Goal: Task Accomplishment & Management: Manage account settings

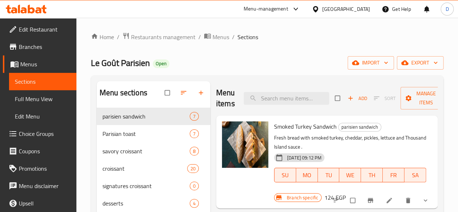
drag, startPoint x: 338, startPoint y: 105, endPoint x: 338, endPoint y: 95, distance: 9.4
click at [338, 95] on div "Add Sort Manage items" at bounding box center [393, 98] width 117 height 22
click at [348, 95] on span "Add" at bounding box center [358, 98] width 20 height 8
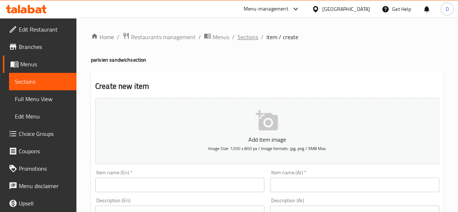
click at [254, 36] on span "Sections" at bounding box center [248, 37] width 21 height 9
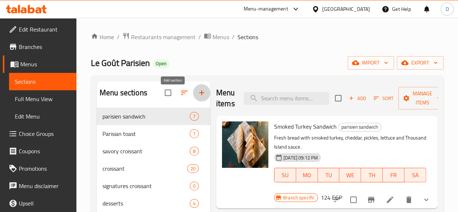
click at [197, 96] on icon "button" at bounding box center [201, 92] width 9 height 9
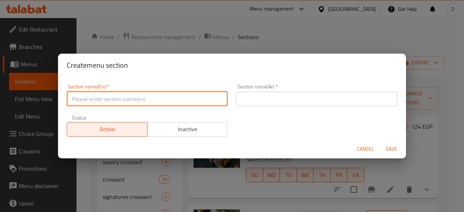
click at [152, 98] on input "text" at bounding box center [147, 99] width 161 height 14
type input "Salads"
click at [276, 96] on input "text" at bounding box center [316, 99] width 161 height 14
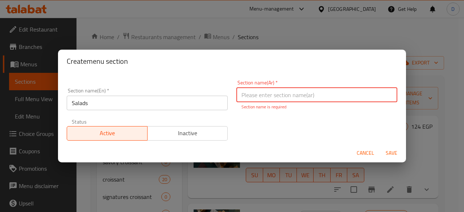
click at [368, 95] on input "text" at bounding box center [316, 95] width 161 height 14
paste input "السلطات"
type input "السلطات"
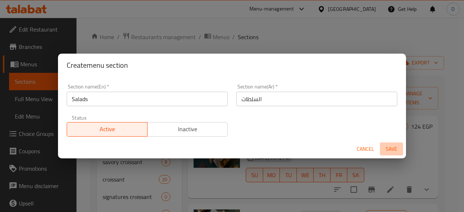
click at [401, 155] on button "Save" at bounding box center [391, 148] width 23 height 13
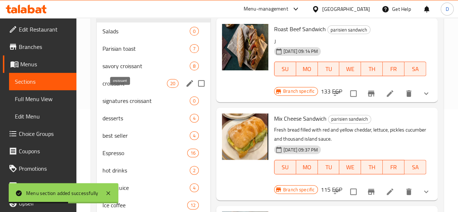
scroll to position [100, 0]
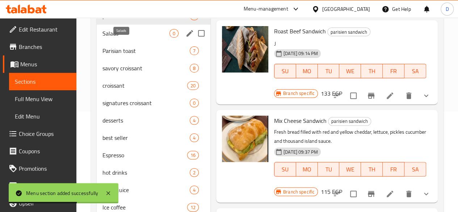
click at [119, 38] on span "Salads" at bounding box center [136, 33] width 67 height 9
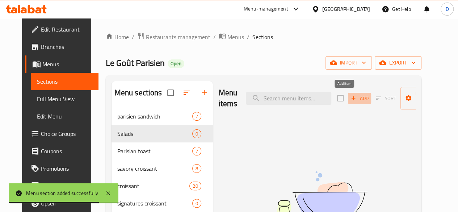
click at [350, 95] on span "Add" at bounding box center [360, 98] width 20 height 8
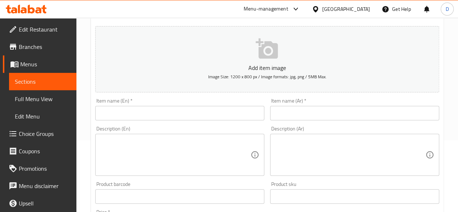
scroll to position [71, 0]
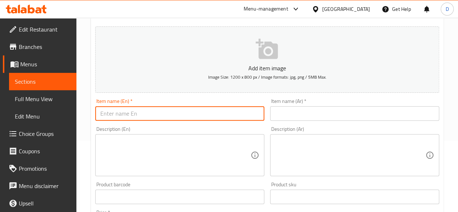
click at [128, 107] on input "text" at bounding box center [179, 113] width 169 height 14
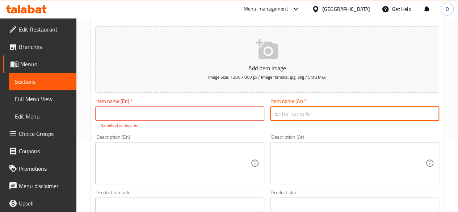
click at [315, 108] on input "text" at bounding box center [354, 113] width 169 height 14
click at [175, 112] on input "text" at bounding box center [179, 113] width 169 height 14
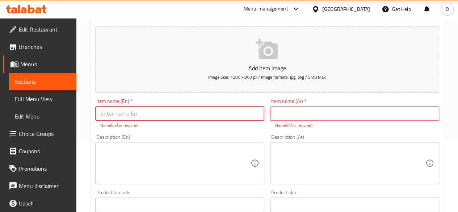
paste input "CEASER SALAD"
type input "CEASER SALAD"
click at [309, 114] on input "text" at bounding box center [354, 113] width 169 height 14
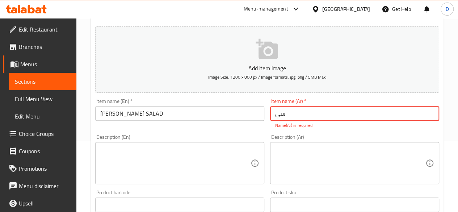
type input "س"
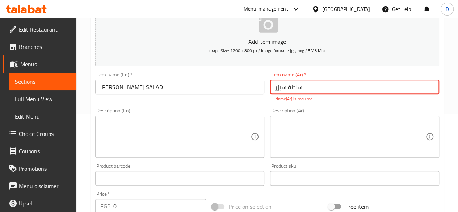
scroll to position [124, 0]
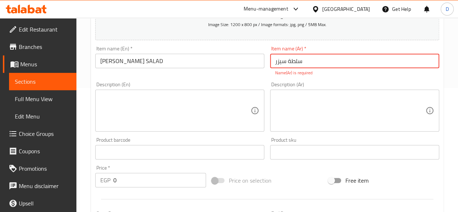
type input "سلطة سيزر"
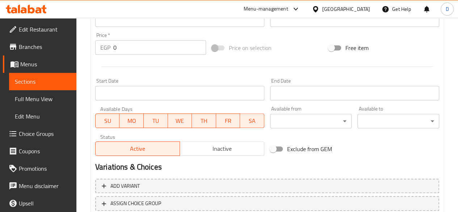
scroll to position [266, 0]
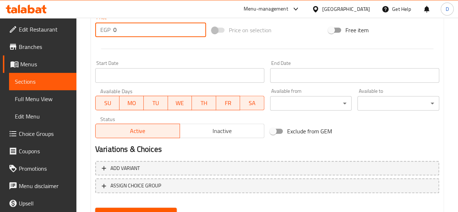
click at [122, 29] on input "0" at bounding box center [159, 29] width 93 height 14
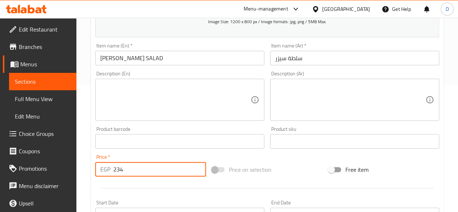
scroll to position [126, 0]
type input "234"
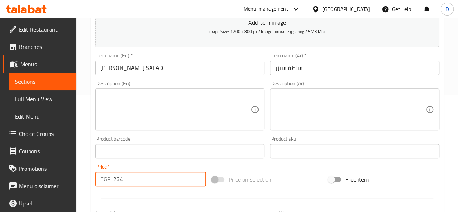
scroll to position [300, 0]
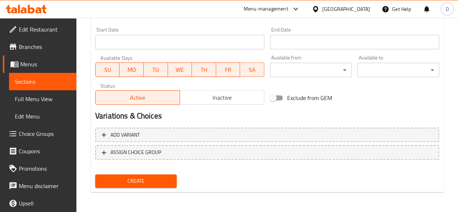
click at [139, 182] on span "Create" at bounding box center [136, 180] width 70 height 9
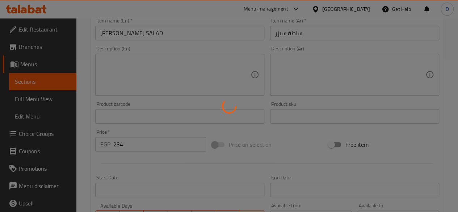
type input "0"
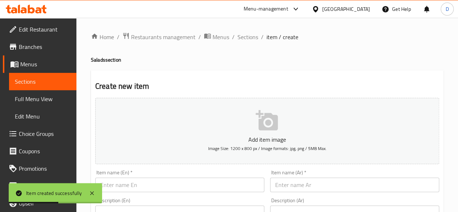
scroll to position [47, 0]
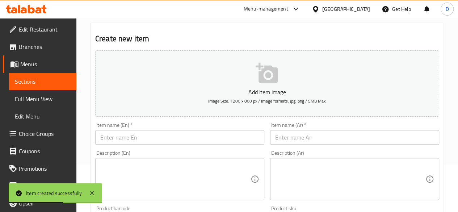
click at [148, 143] on input "text" at bounding box center [179, 137] width 169 height 14
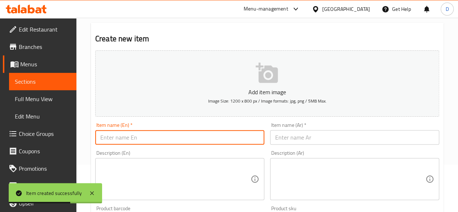
paste input "TUNA SALAD"
type input "TUNA SALAD"
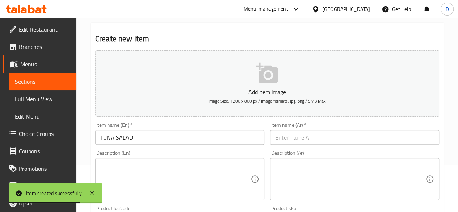
click at [296, 148] on div "Description (Ar) Description (Ar)" at bounding box center [354, 174] width 175 height 55
click at [294, 139] on input "text" at bounding box center [354, 137] width 169 height 14
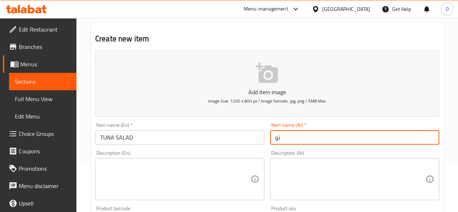
type input "ت"
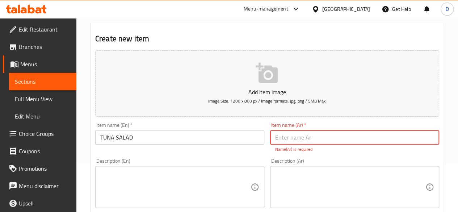
paste input "سلطة التونة"
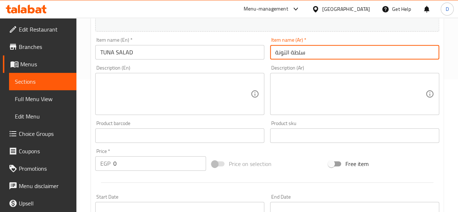
scroll to position [133, 0]
type input "سلطة التونة"
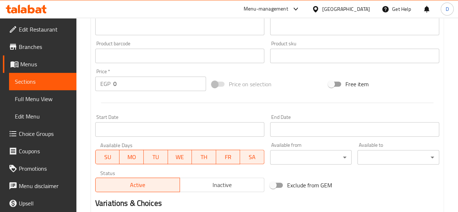
scroll to position [214, 0]
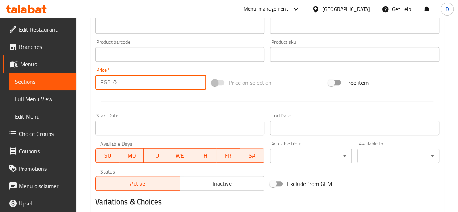
drag, startPoint x: 133, startPoint y: 87, endPoint x: 70, endPoint y: 80, distance: 63.8
click at [70, 80] on div "Edit Restaurant Branches Menus Sections Full Menu View Edit Menu Choice Groups …" at bounding box center [229, 51] width 458 height 494
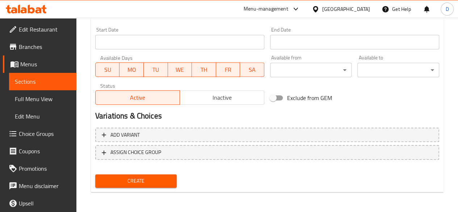
type input "247"
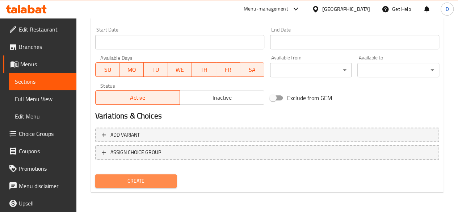
click at [137, 179] on span "Create" at bounding box center [136, 180] width 70 height 9
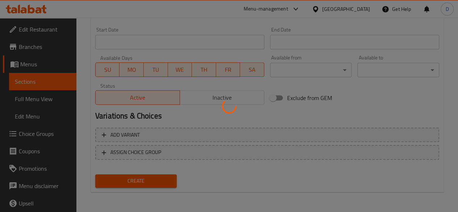
type input "0"
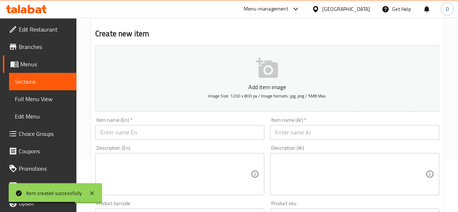
scroll to position [52, 0]
click at [182, 131] on input "text" at bounding box center [179, 132] width 169 height 14
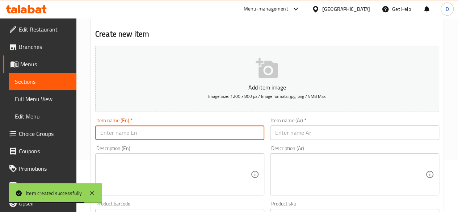
paste input "GREEK SALAD"
type input "GREEK SALAD"
click at [317, 129] on input "text" at bounding box center [354, 132] width 169 height 14
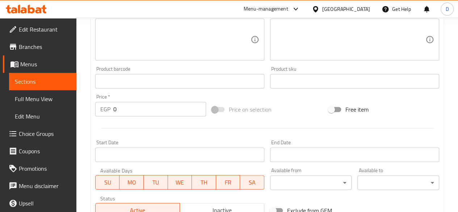
scroll to position [194, 0]
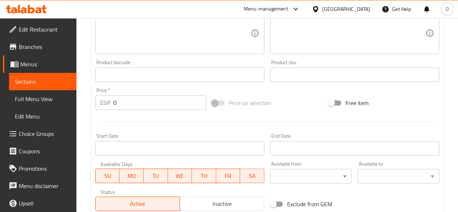
type input "جريك سلاط"
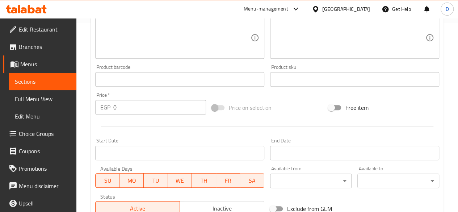
scroll to position [189, 0]
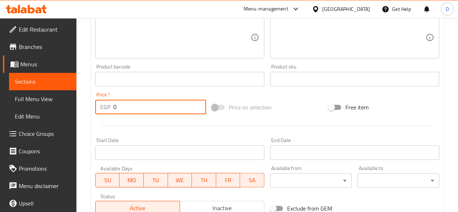
drag, startPoint x: 138, startPoint y: 100, endPoint x: 17, endPoint y: 121, distance: 123.0
click at [17, 121] on div "Edit Restaurant Branches Menus Sections Full Menu View Edit Menu Choice Groups …" at bounding box center [229, 76] width 458 height 494
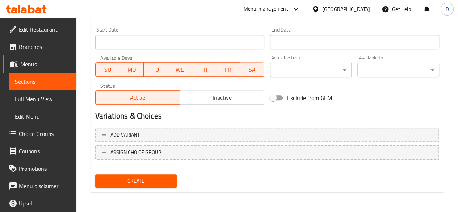
type input "234"
click at [141, 184] on span "Create" at bounding box center [136, 180] width 70 height 9
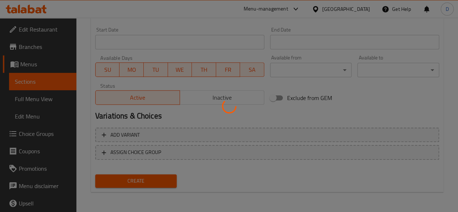
type input "0"
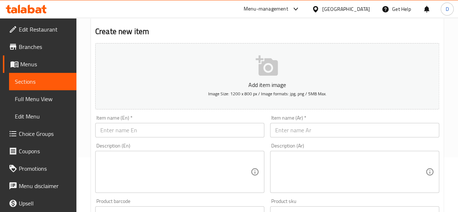
scroll to position [56, 0]
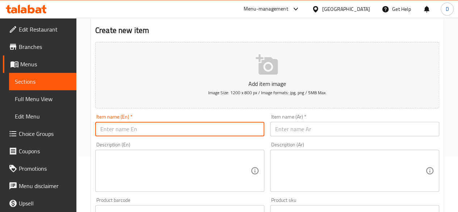
click at [166, 133] on input "text" at bounding box center [179, 129] width 169 height 14
paste input "M EXICAN SALAD"
click at [107, 129] on input "M EXICAN SALAD" at bounding box center [179, 129] width 169 height 14
type input "MEXICAN SALAD"
click at [304, 126] on input "text" at bounding box center [354, 129] width 169 height 14
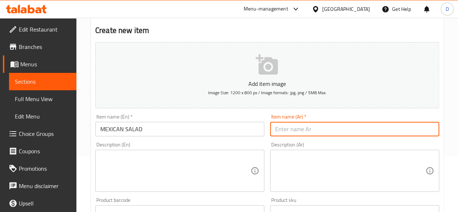
paste input "سلطة مكسيكية"
type input "سلطة مكسيكية"
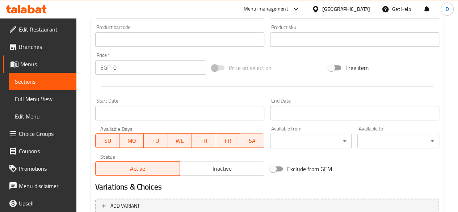
scroll to position [232, 0]
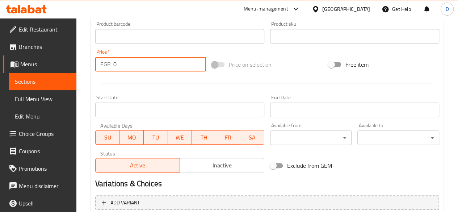
click at [129, 68] on input "0" at bounding box center [159, 64] width 93 height 14
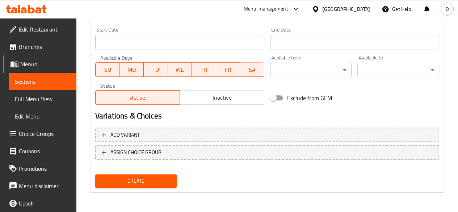
type input "247"
click at [155, 181] on span "Create" at bounding box center [136, 180] width 70 height 9
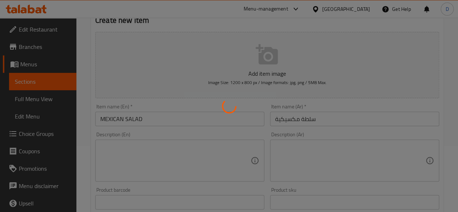
type input "0"
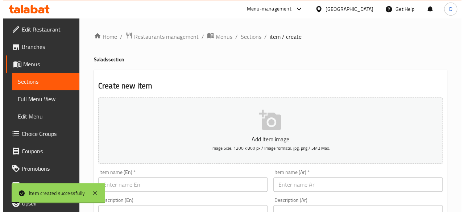
scroll to position [0, 0]
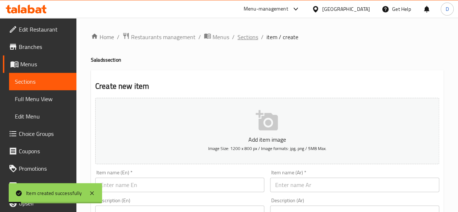
click at [247, 37] on span "Sections" at bounding box center [248, 37] width 21 height 9
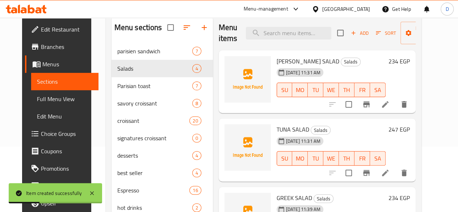
scroll to position [41, 0]
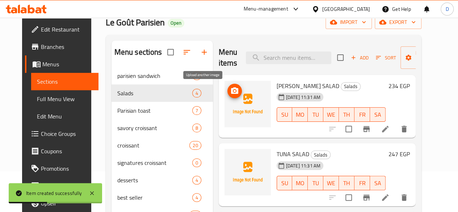
click at [230, 92] on icon "upload picture" at bounding box center [234, 91] width 9 height 9
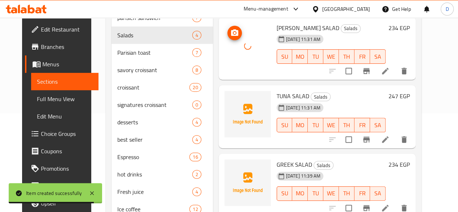
scroll to position [112, 0]
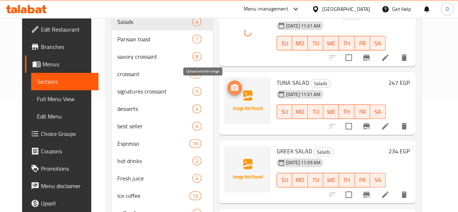
click at [231, 86] on icon "upload picture" at bounding box center [234, 87] width 7 height 7
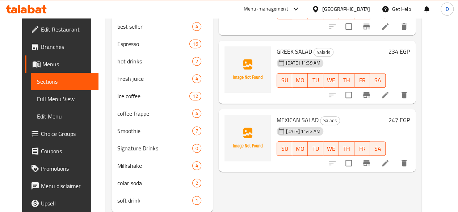
scroll to position [212, 0]
click at [231, 58] on icon "upload picture" at bounding box center [234, 56] width 7 height 7
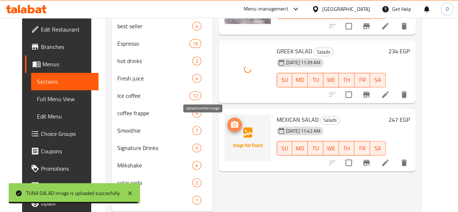
click at [231, 125] on icon "upload picture" at bounding box center [234, 124] width 7 height 7
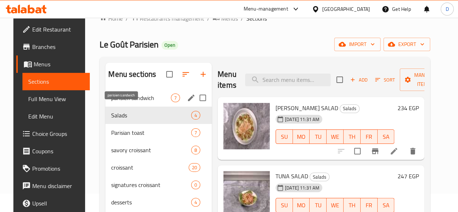
scroll to position [0, 0]
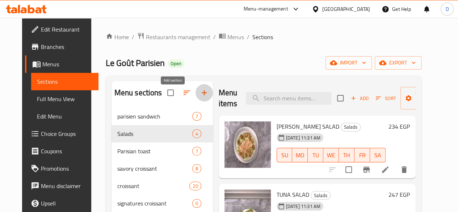
click at [196, 93] on button "button" at bounding box center [204, 92] width 17 height 17
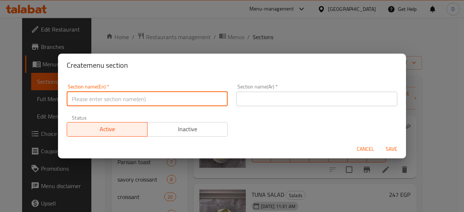
click at [167, 98] on input "text" at bounding box center [147, 99] width 161 height 14
type input "Gourmet sandwiches"
click at [257, 100] on input "text" at bounding box center [316, 99] width 161 height 14
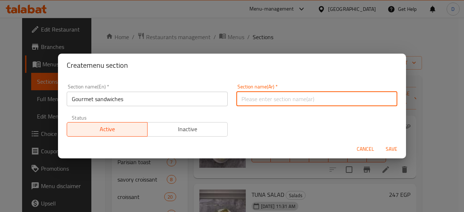
type input "س"
type input "ج"
type input "ساندوتشات جورميه"
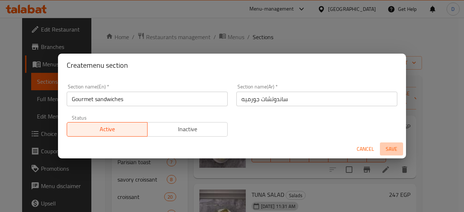
click at [395, 149] on span "Save" at bounding box center [391, 149] width 17 height 9
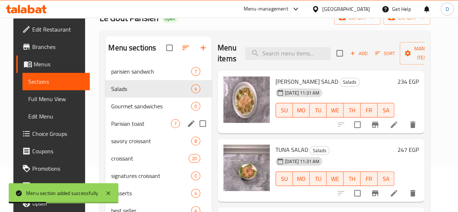
scroll to position [45, 0]
click at [121, 110] on span "Gourmet sandwiches" at bounding box center [141, 105] width 60 height 9
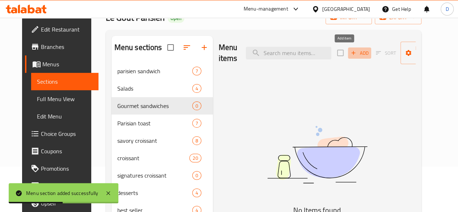
click at [348, 50] on button "Add" at bounding box center [359, 52] width 23 height 11
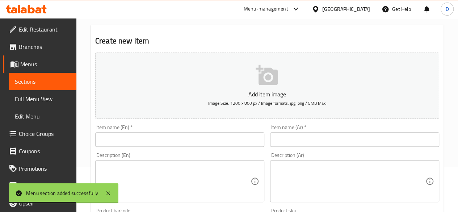
click at [294, 143] on input "text" at bounding box center [354, 139] width 169 height 14
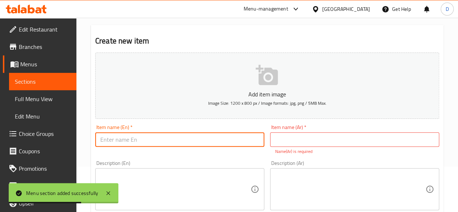
click at [224, 140] on input "text" at bounding box center [179, 139] width 169 height 14
paste input "HALLOUM"
type input "HALLOUM"
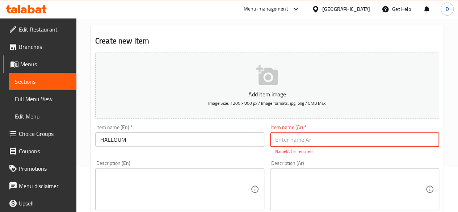
click at [293, 144] on input "text" at bounding box center [354, 139] width 169 height 14
paste input "حلوم"
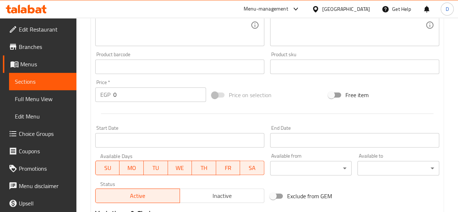
scroll to position [223, 0]
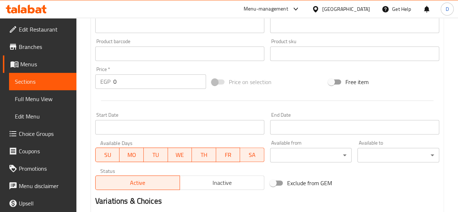
type input "حلوم"
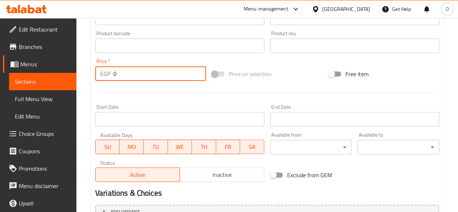
click at [120, 85] on div "Add item image Image Size: 1200 x 800 px / Image formats: jpg, png / 5MB Max. I…" at bounding box center [267, 28] width 350 height 312
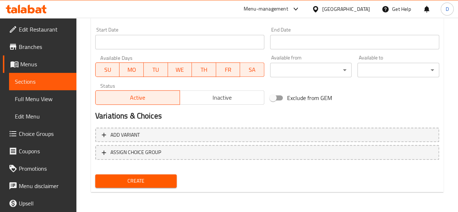
type input "214"
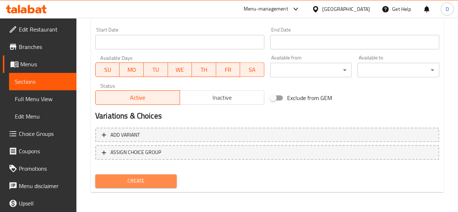
click at [151, 184] on span "Create" at bounding box center [136, 180] width 70 height 9
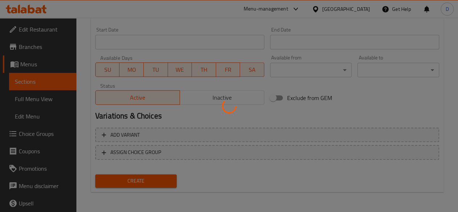
type input "0"
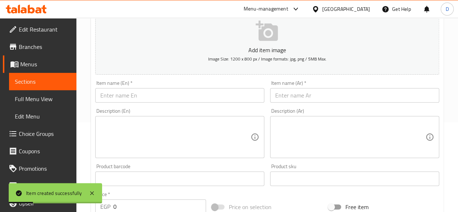
scroll to position [90, 0]
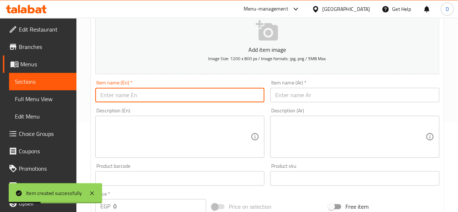
click at [142, 97] on input "text" at bounding box center [179, 95] width 169 height 14
paste input "TUNA"
type input "TUNA"
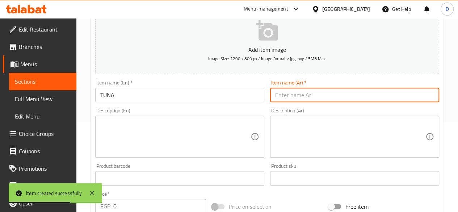
click at [342, 88] on input "text" at bounding box center [354, 95] width 169 height 14
paste input "التونة"
drag, startPoint x: 287, startPoint y: 96, endPoint x: 291, endPoint y: 96, distance: 4.7
click at [291, 96] on input "التونة" at bounding box center [354, 95] width 169 height 14
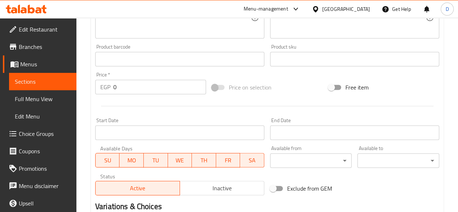
scroll to position [220, 0]
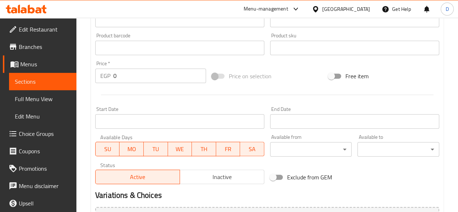
type input "تونة"
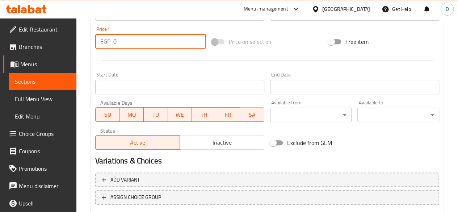
click at [124, 46] on input "0" at bounding box center [159, 41] width 93 height 14
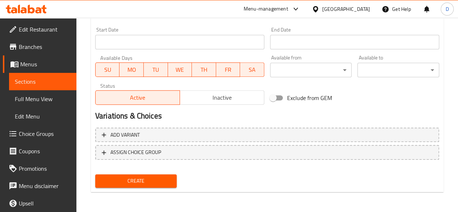
type input "221"
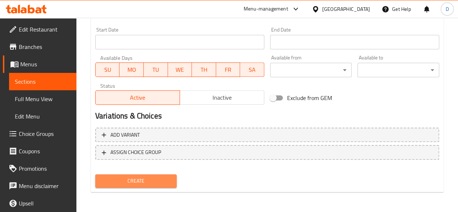
click at [153, 180] on span "Create" at bounding box center [136, 180] width 70 height 9
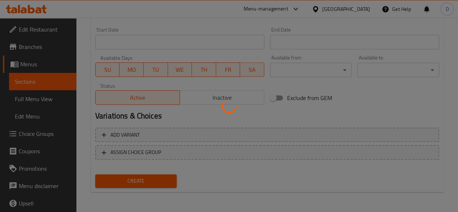
type input "0"
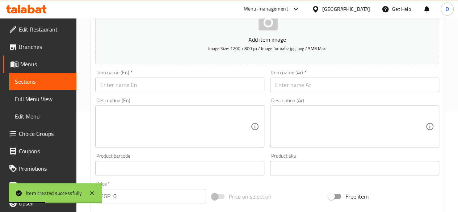
scroll to position [100, 0]
click at [193, 77] on div "Item name (En)   * Item name (En) *" at bounding box center [179, 81] width 169 height 22
click at [196, 83] on input "text" at bounding box center [179, 85] width 169 height 14
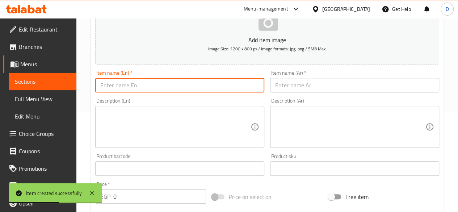
paste input "CRISPY CHICKEN"
type input "CRISPY CHICKEN"
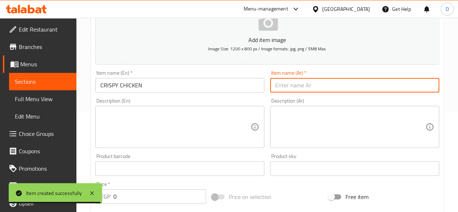
click at [298, 83] on input "text" at bounding box center [354, 85] width 169 height 14
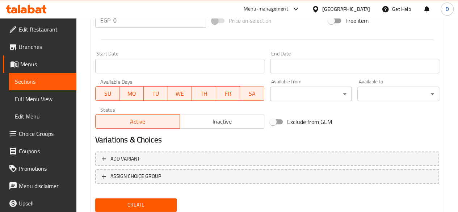
scroll to position [276, 0]
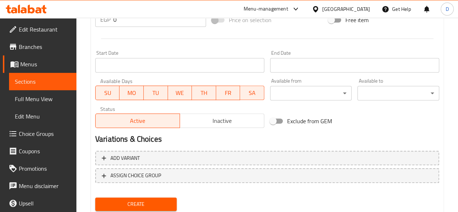
type input "فراخ كريسبى"
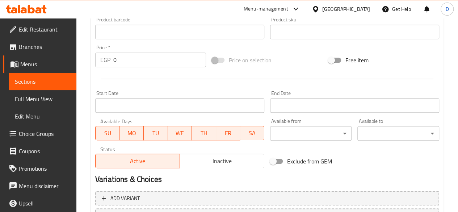
scroll to position [236, 0]
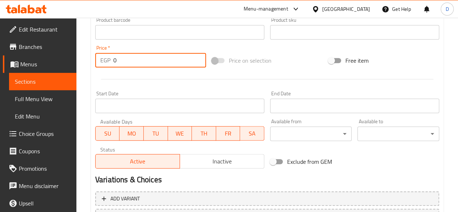
click at [135, 57] on input "0" at bounding box center [159, 60] width 93 height 14
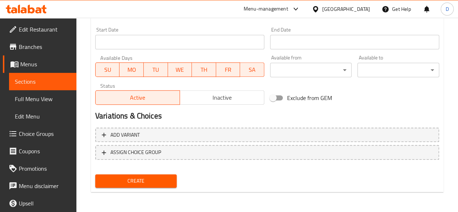
type input "234"
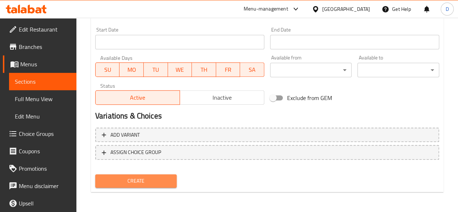
click at [133, 178] on span "Create" at bounding box center [136, 180] width 70 height 9
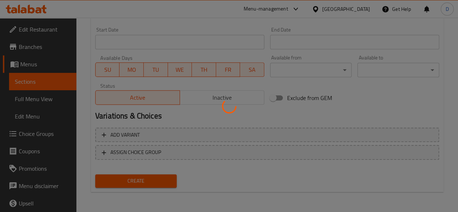
type input "0"
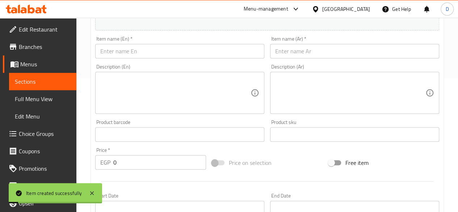
scroll to position [128, 0]
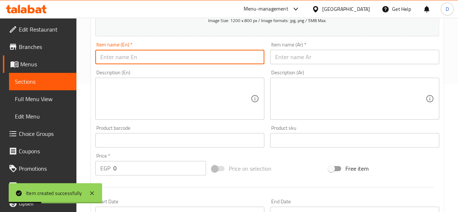
click at [142, 60] on input "text" at bounding box center [179, 57] width 169 height 14
paste input "GRILLED CHICKEN PESTO"
type input "GRILLED CHICKEN PESTO"
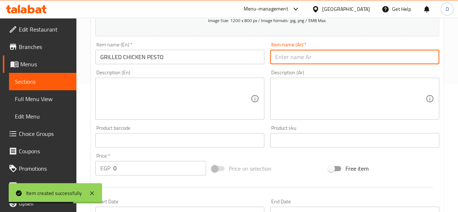
click at [299, 58] on input "text" at bounding box center [354, 57] width 169 height 14
paste input "دجاج مشوي بالبيستو"
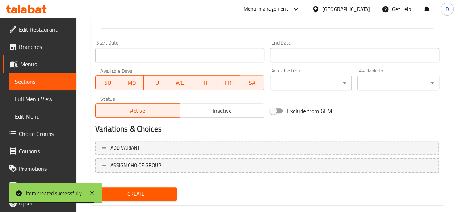
scroll to position [238, 0]
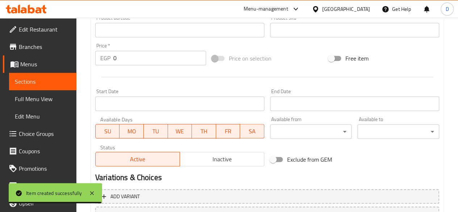
type input "دجاج مشوي بالبيستو"
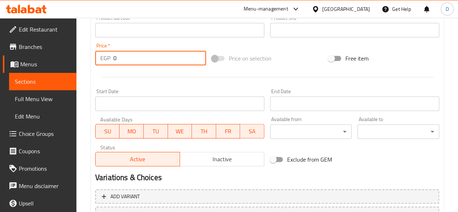
click at [136, 57] on input "0" at bounding box center [159, 58] width 93 height 14
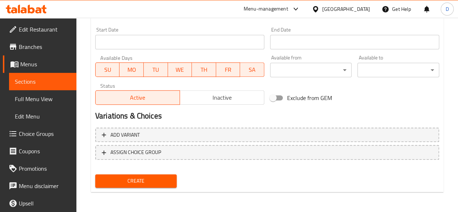
type input "234"
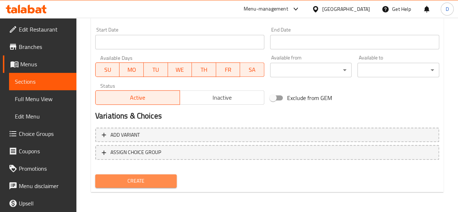
click at [138, 186] on button "Create" at bounding box center [136, 180] width 82 height 13
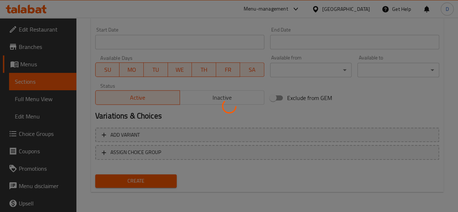
type input "0"
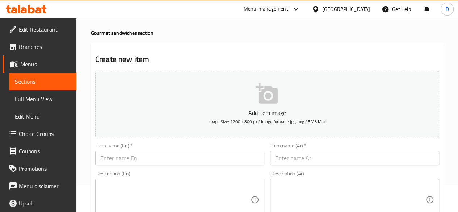
scroll to position [0, 0]
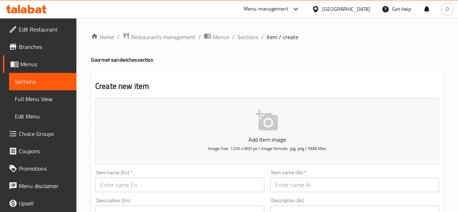
click at [169, 186] on input "text" at bounding box center [179, 185] width 169 height 14
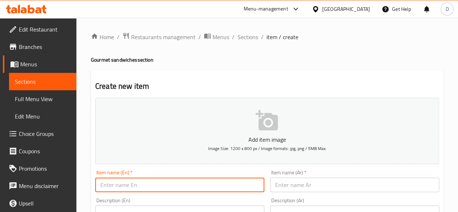
paste input "CAPRESE TWIST"
type input "CAPRESE TWIST"
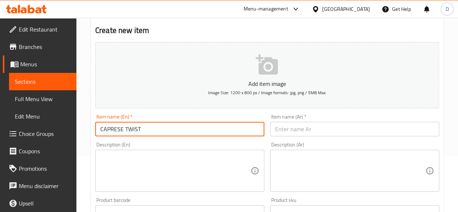
scroll to position [57, 0]
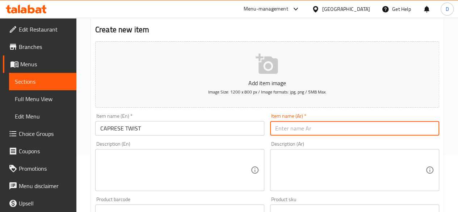
click at [292, 123] on input "text" at bounding box center [354, 128] width 169 height 14
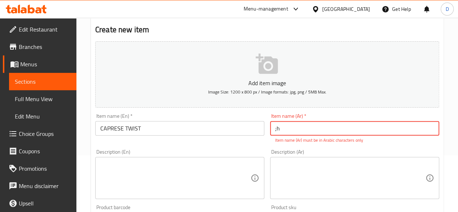
type input ";"
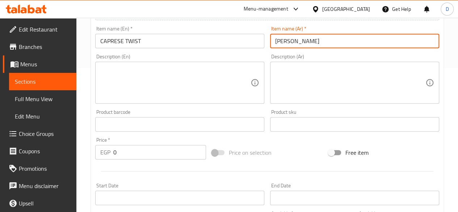
scroll to position [146, 0]
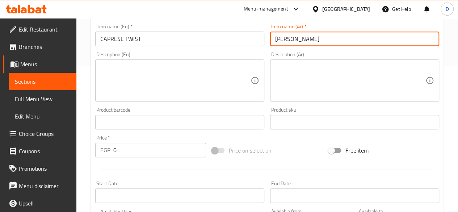
type input "كابريزى تويست"
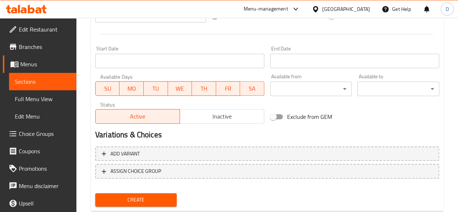
scroll to position [221, 0]
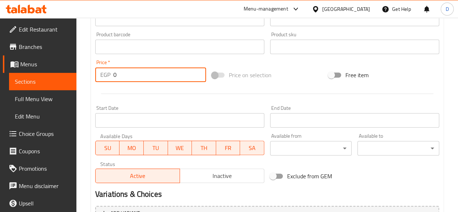
click at [124, 81] on input "0" at bounding box center [159, 74] width 93 height 14
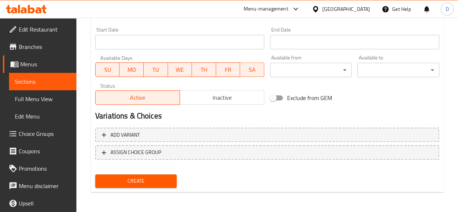
type input "214"
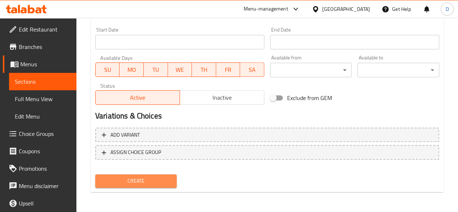
click at [149, 179] on span "Create" at bounding box center [136, 180] width 70 height 9
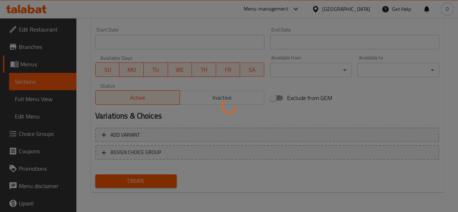
type input "0"
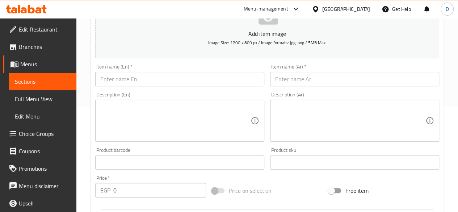
scroll to position [90, 0]
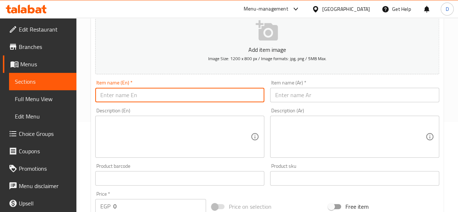
click at [181, 94] on input "text" at bounding box center [179, 95] width 169 height 14
paste input "SM OKED SALM ON"
click at [109, 97] on input "SM OKED SALM ON" at bounding box center [179, 95] width 169 height 14
click at [141, 97] on input "SMOKED SALM ON" at bounding box center [179, 95] width 169 height 14
type input "SMOKED SALMON"
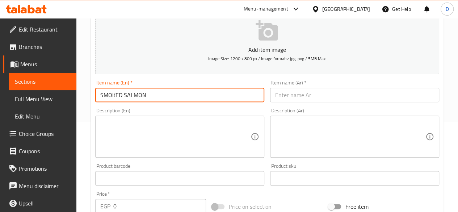
click at [297, 92] on input "text" at bounding box center [354, 95] width 169 height 14
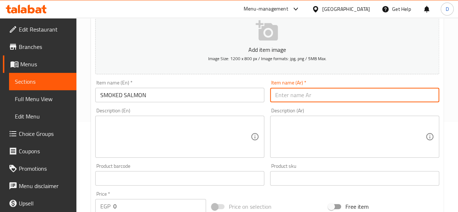
paste input "سمك السلمون المدخن"
drag, startPoint x: 337, startPoint y: 96, endPoint x: 317, endPoint y: 96, distance: 19.9
click at [317, 96] on input "سمك السلمون المدخن" at bounding box center [354, 95] width 169 height 14
type input "السلمون المدخن"
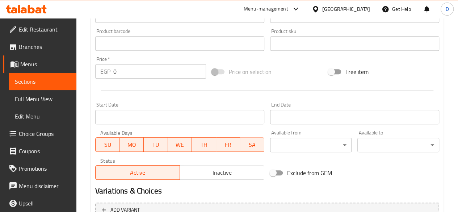
scroll to position [225, 0]
click at [125, 72] on input "0" at bounding box center [159, 70] width 93 height 14
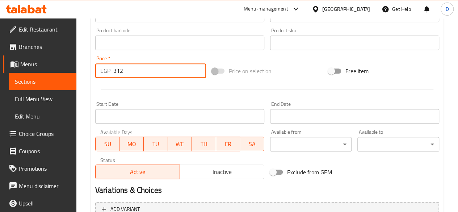
scroll to position [300, 0]
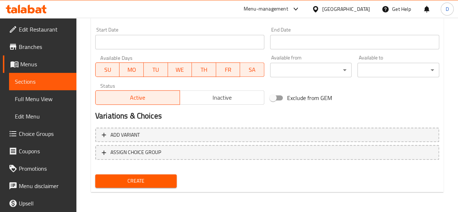
type input "312"
click at [154, 177] on span "Create" at bounding box center [136, 180] width 70 height 9
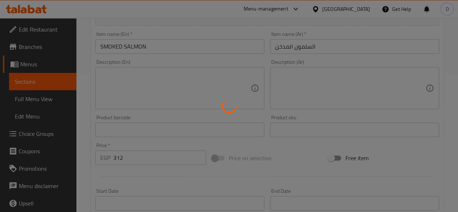
type input "0"
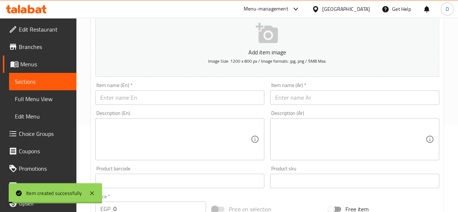
scroll to position [71, 0]
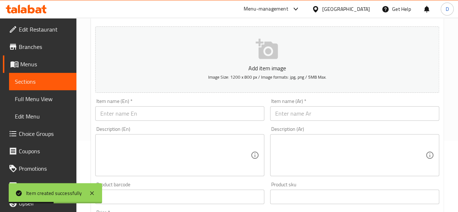
click at [173, 121] on div "Item name (En)   * Item name (En) *" at bounding box center [179, 110] width 175 height 28
click at [170, 117] on input "text" at bounding box center [179, 113] width 169 height 14
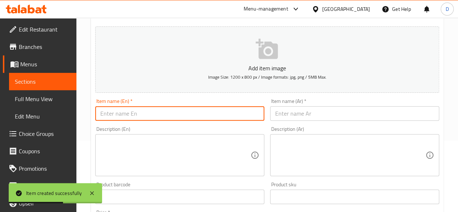
paste input "ROAST BEEF"
type input "ROAST BEEF"
click at [300, 109] on input "text" at bounding box center [354, 113] width 169 height 14
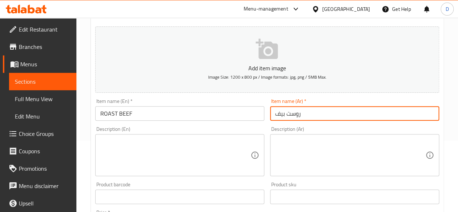
type input "روست بيف"
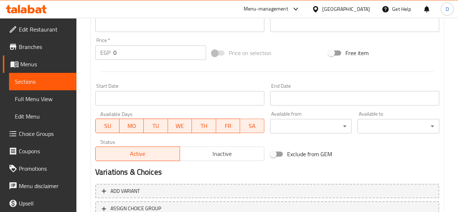
scroll to position [246, 0]
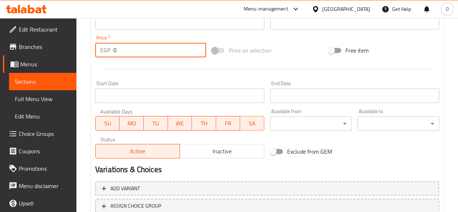
click at [134, 47] on input "0" at bounding box center [159, 50] width 93 height 14
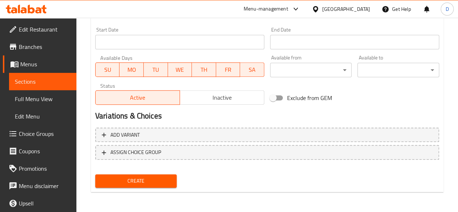
type input "312"
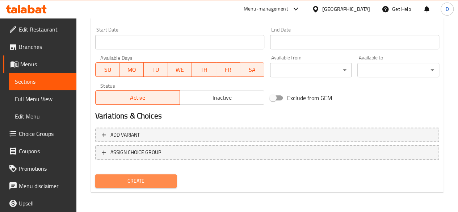
click at [158, 181] on span "Create" at bounding box center [136, 180] width 70 height 9
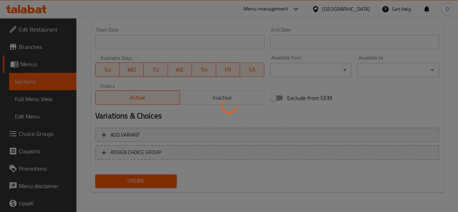
type input "0"
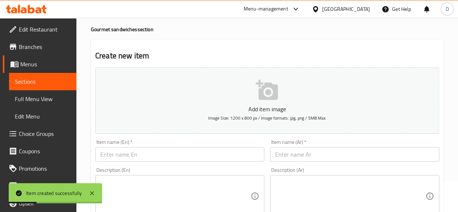
scroll to position [0, 0]
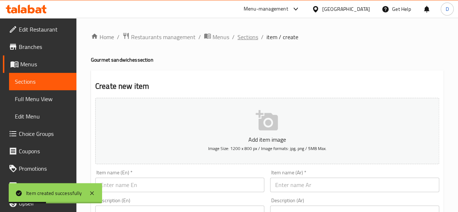
click at [254, 38] on span "Sections" at bounding box center [248, 37] width 21 height 9
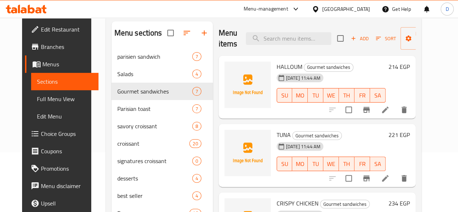
scroll to position [60, 0]
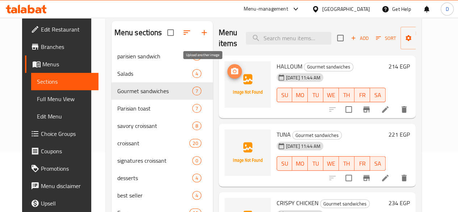
click at [231, 74] on icon "upload picture" at bounding box center [234, 71] width 7 height 7
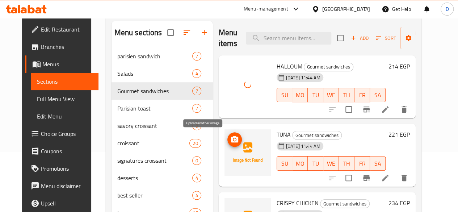
click at [230, 138] on icon "upload picture" at bounding box center [234, 139] width 9 height 9
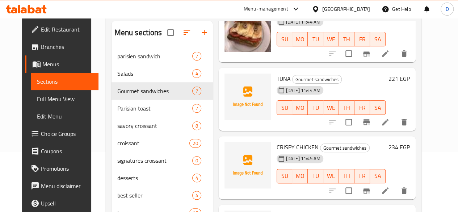
scroll to position [118, 0]
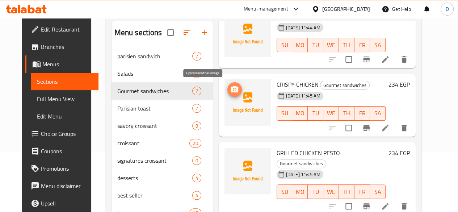
click at [231, 87] on icon "upload picture" at bounding box center [234, 89] width 7 height 7
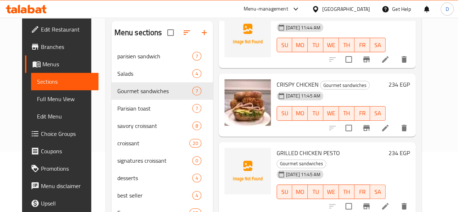
click at [277, 155] on span "GRILLED CHICKEN PESTO" at bounding box center [308, 152] width 63 height 11
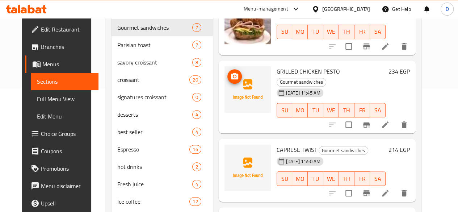
scroll to position [125, 0]
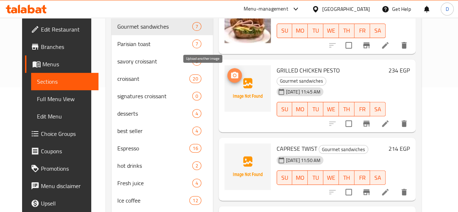
click at [230, 76] on icon "upload picture" at bounding box center [234, 75] width 9 height 9
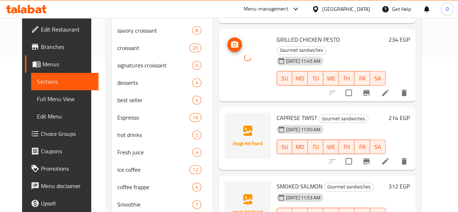
scroll to position [156, 0]
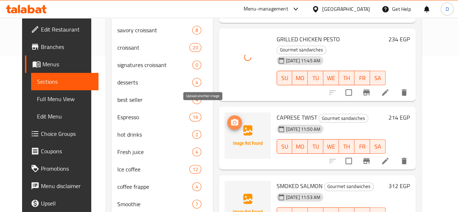
click at [228, 118] on span "upload picture" at bounding box center [235, 122] width 14 height 9
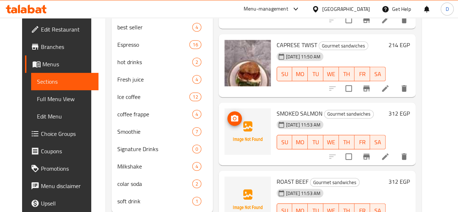
scroll to position [260, 0]
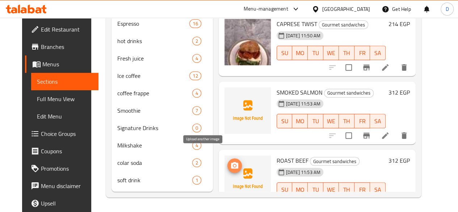
click at [233, 165] on circle "upload picture" at bounding box center [234, 166] width 2 height 2
click at [225, 87] on img at bounding box center [248, 110] width 46 height 46
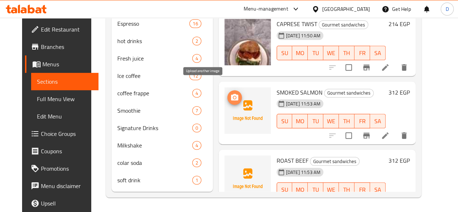
click at [228, 93] on span "upload picture" at bounding box center [235, 97] width 14 height 9
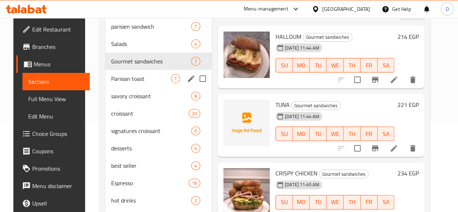
scroll to position [89, 0]
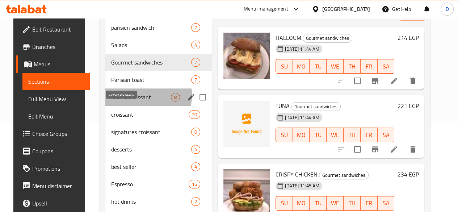
click at [125, 101] on span "savory croissant" at bounding box center [141, 97] width 60 height 9
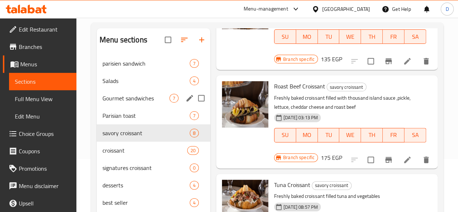
scroll to position [59, 0]
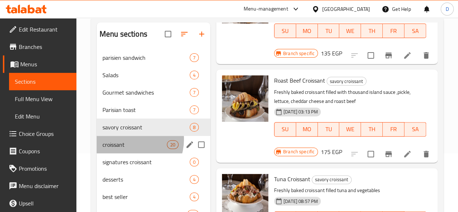
click at [129, 150] on div "croissant 20" at bounding box center [154, 144] width 114 height 17
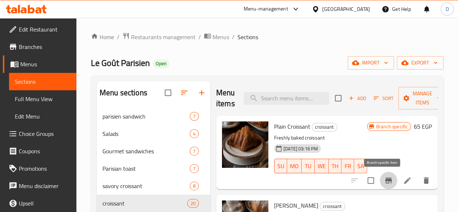
click at [388, 177] on button "Branch-specific-item" at bounding box center [388, 180] width 17 height 17
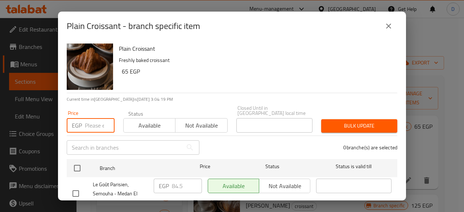
click at [91, 121] on input "number" at bounding box center [100, 125] width 30 height 14
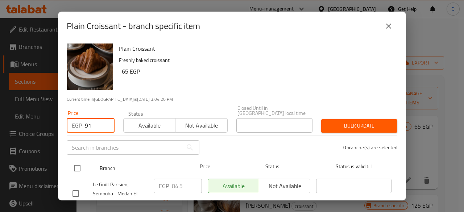
type input "91"
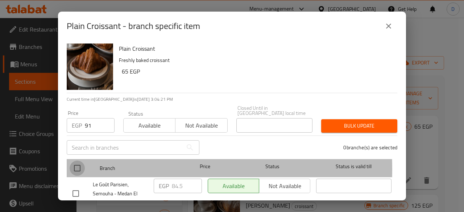
click at [83, 164] on input "checkbox" at bounding box center [77, 168] width 15 height 15
checkbox input "true"
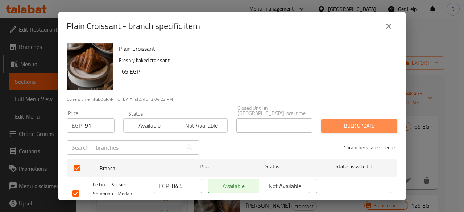
click at [377, 121] on span "Bulk update" at bounding box center [359, 125] width 65 height 9
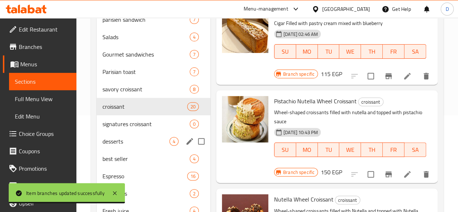
scroll to position [100, 0]
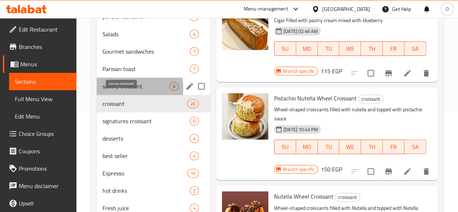
click at [122, 91] on span "savory croissant" at bounding box center [136, 86] width 67 height 9
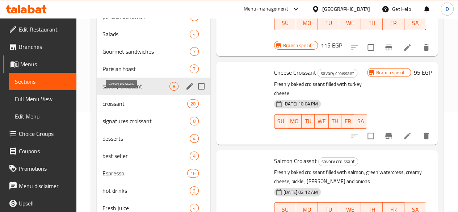
scroll to position [355, 0]
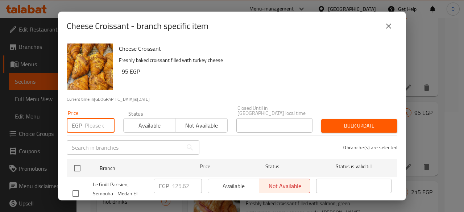
click at [94, 123] on input "number" at bounding box center [100, 125] width 30 height 14
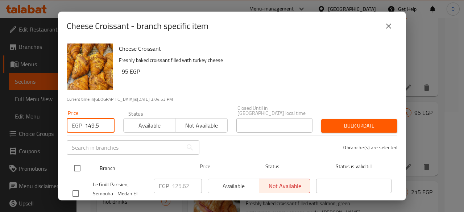
type input "149.5"
click at [75, 161] on input "checkbox" at bounding box center [77, 168] width 15 height 15
checkbox input "true"
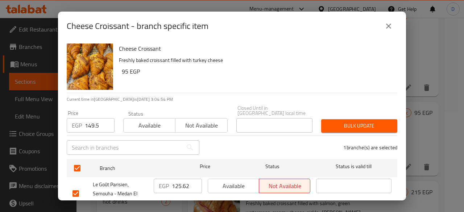
click at [337, 128] on div "Bulk update" at bounding box center [359, 126] width 85 height 22
click at [361, 129] on div "Bulk update" at bounding box center [359, 126] width 85 height 22
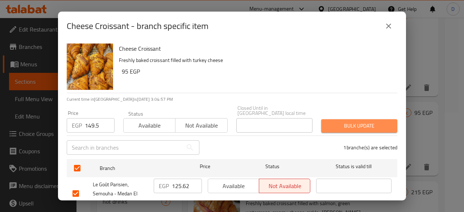
click at [363, 121] on span "Bulk update" at bounding box center [359, 125] width 65 height 9
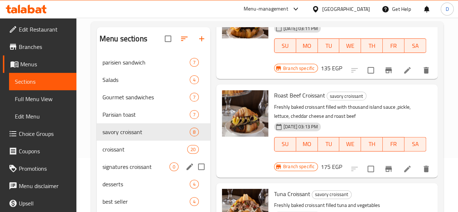
scroll to position [61, 0]
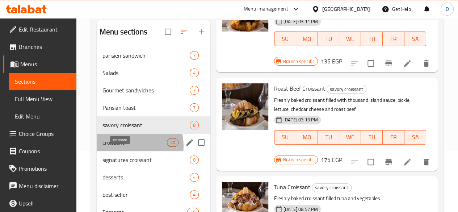
click at [130, 147] on span "croissant" at bounding box center [135, 142] width 65 height 9
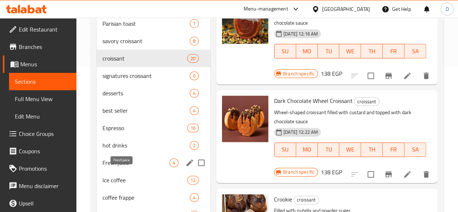
scroll to position [137, 0]
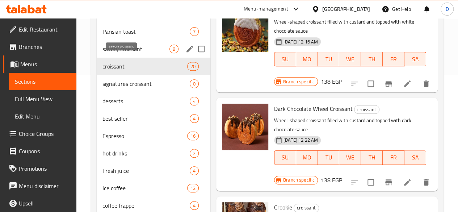
click at [110, 53] on span "savory croissant" at bounding box center [136, 49] width 67 height 9
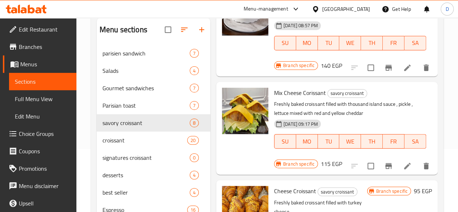
scroll to position [90, 0]
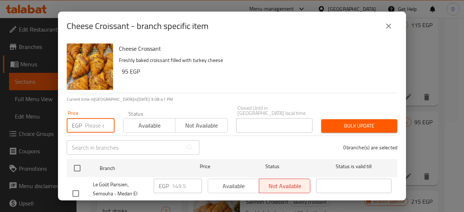
click at [93, 120] on input "number" at bounding box center [100, 125] width 30 height 14
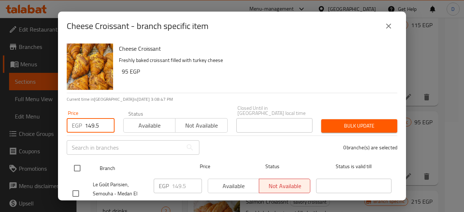
type input "149.5"
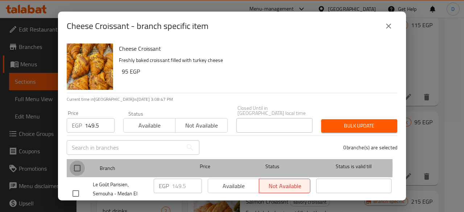
click at [77, 161] on input "checkbox" at bounding box center [77, 168] width 15 height 15
checkbox input "true"
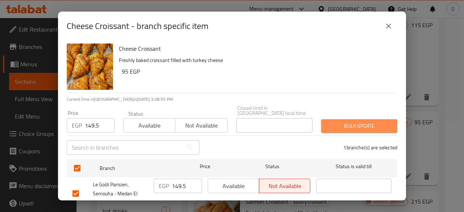
click at [358, 121] on span "Bulk update" at bounding box center [359, 125] width 65 height 9
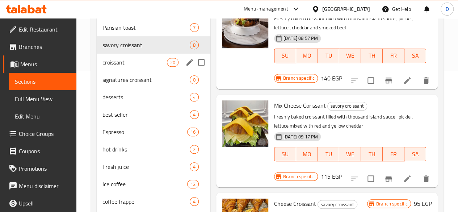
scroll to position [22, 0]
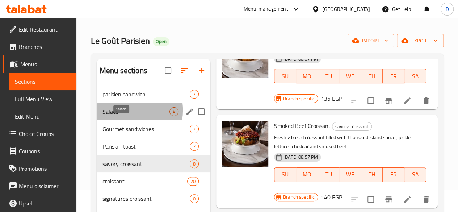
click at [116, 116] on span "Salads" at bounding box center [136, 111] width 67 height 9
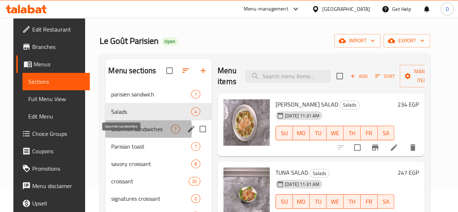
click at [127, 133] on span "Gourmet sandwiches" at bounding box center [141, 129] width 60 height 9
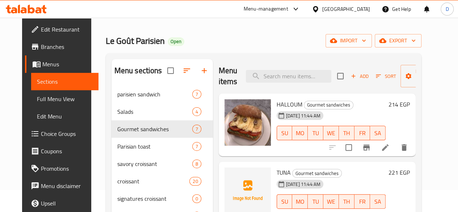
scroll to position [41, 0]
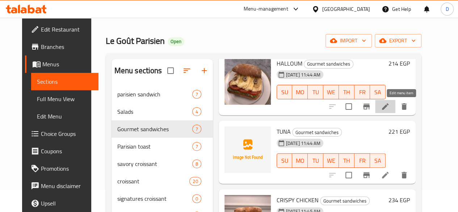
click at [390, 103] on icon at bounding box center [385, 106] width 9 height 9
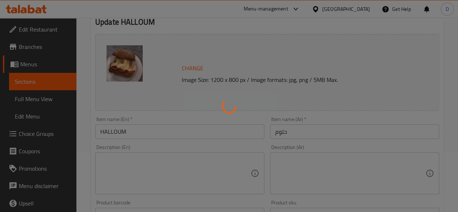
scroll to position [60, 0]
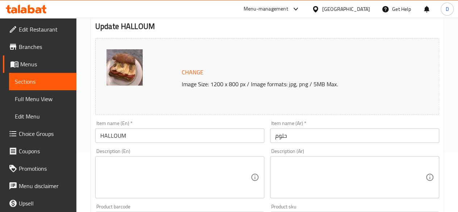
click at [317, 180] on textarea at bounding box center [350, 177] width 150 height 34
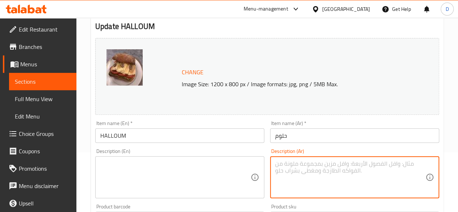
paste textarea "Grilled cheese, onion, garlic, olive oil and dried tomato"
type textarea "Grilled cheese, onion, garlic, olive oil and dried tomato"
drag, startPoint x: 367, startPoint y: 169, endPoint x: 409, endPoint y: 169, distance: 42.8
click at [409, 169] on textarea "Grilled cheese, onion, garlic, olive oil and dried tomato" at bounding box center [350, 177] width 150 height 34
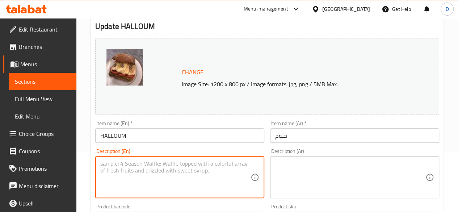
click at [179, 183] on textarea at bounding box center [175, 177] width 150 height 34
paste textarea "Grilled cheese, onion, garlic, olive oil and dried tomato"
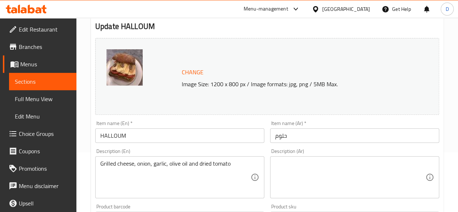
click at [98, 166] on div "Grilled cheese, onion, garlic, olive oil and dried tomato Description (En)" at bounding box center [179, 177] width 169 height 42
click at [100, 169] on div "Grilled cheese, onion, garlic, olive oil and dried tomato Description (En)" at bounding box center [179, 177] width 169 height 42
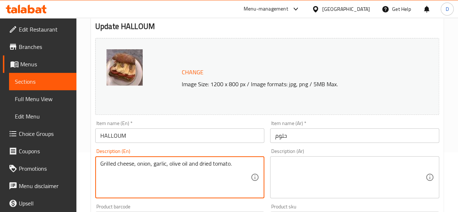
type textarea "Grilled cheese, onion, garlic, olive oil and dried tomato."
click at [322, 176] on textarea at bounding box center [350, 177] width 150 height 34
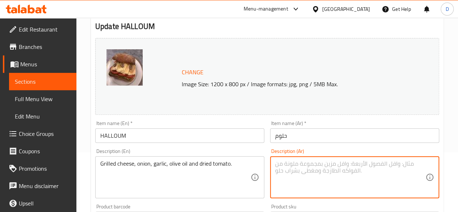
paste textarea "جبن مشوي، بصل، ثوم، زيت زيتون وطماطم مجففة"
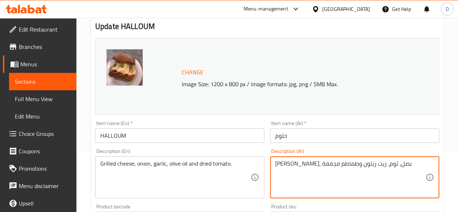
click at [383, 163] on textarea "جبن مشوي، بصل، ثوم، زيت زيتون وطماطم مجففة" at bounding box center [350, 177] width 150 height 34
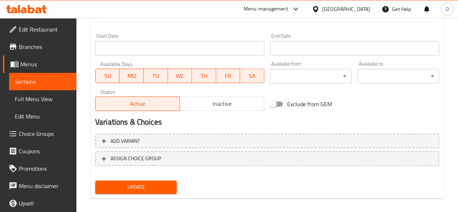
scroll to position [310, 0]
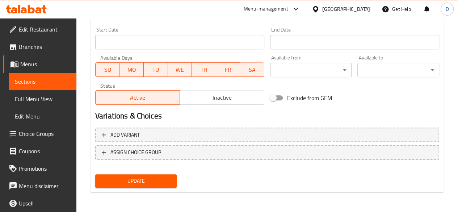
type textarea "جبن حلوم مشوي، بصل، ثوم، زيت زيتون وطماطم مجففة"
click at [162, 182] on span "Update" at bounding box center [136, 180] width 70 height 9
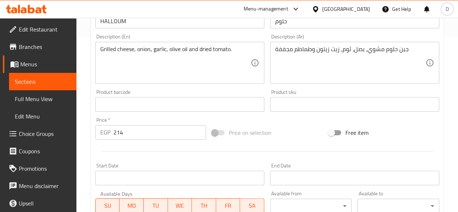
scroll to position [311, 0]
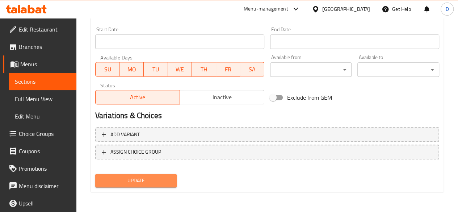
click at [165, 183] on span "Update" at bounding box center [136, 180] width 70 height 9
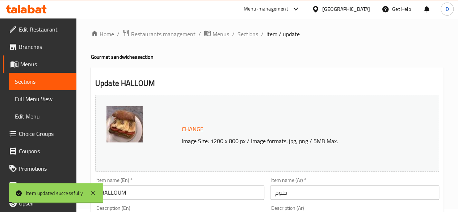
scroll to position [0, 0]
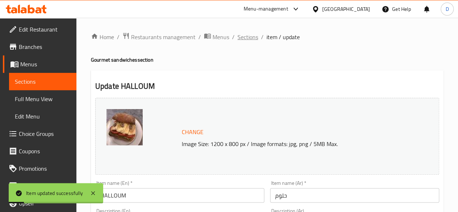
click at [247, 36] on span "Sections" at bounding box center [248, 37] width 21 height 9
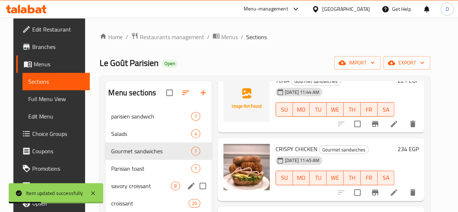
scroll to position [43, 0]
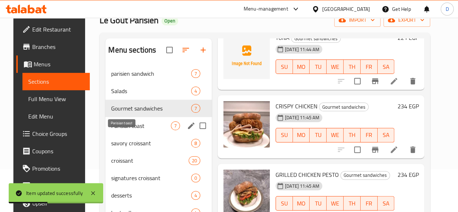
click at [121, 130] on span "Parisian toast" at bounding box center [141, 125] width 60 height 9
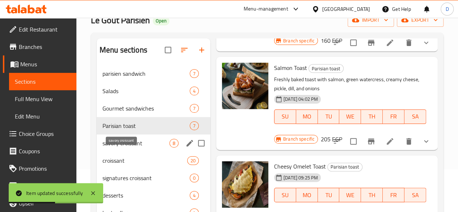
click at [132, 147] on span "savory croissant" at bounding box center [136, 143] width 67 height 9
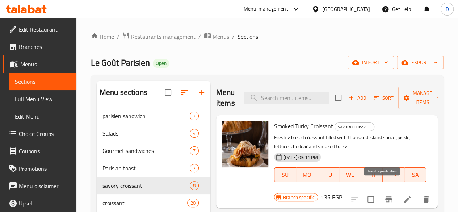
click at [384, 195] on icon "Branch-specific-item" at bounding box center [388, 199] width 9 height 9
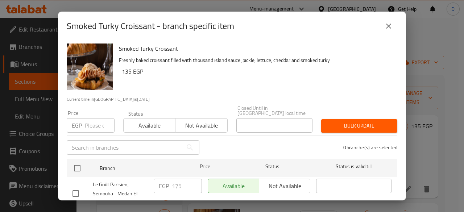
click at [95, 122] on input "number" at bounding box center [100, 125] width 30 height 14
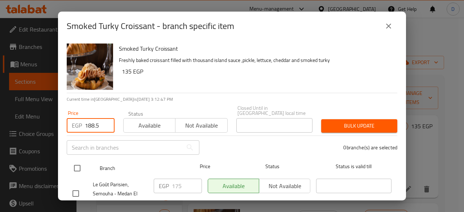
type input "188.5"
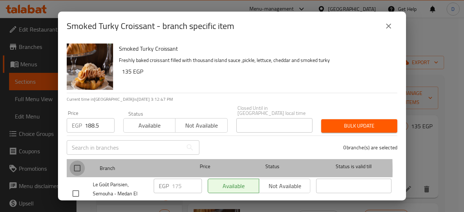
click at [82, 165] on input "checkbox" at bounding box center [77, 168] width 15 height 15
checkbox input "true"
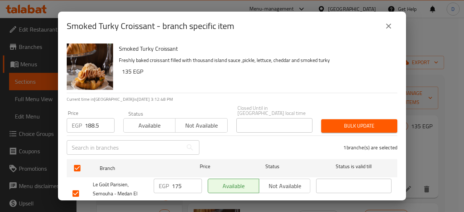
click at [388, 126] on button "Bulk update" at bounding box center [359, 125] width 76 height 13
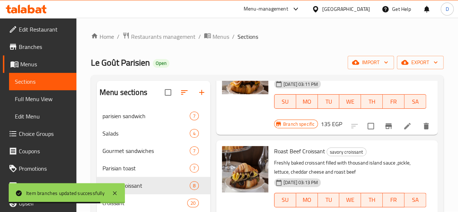
scroll to position [120, 0]
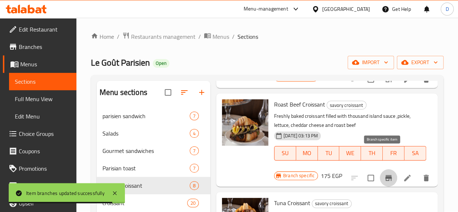
click at [386, 175] on icon "Branch-specific-item" at bounding box center [389, 178] width 7 height 6
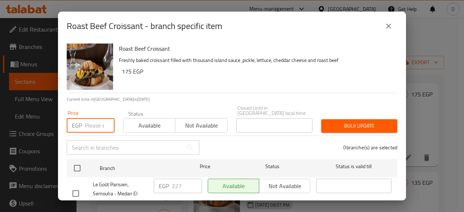
click at [97, 118] on input "number" at bounding box center [100, 125] width 30 height 14
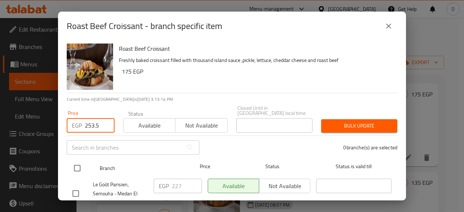
type input "253.5"
click at [77, 163] on input "checkbox" at bounding box center [77, 168] width 15 height 15
checkbox input "true"
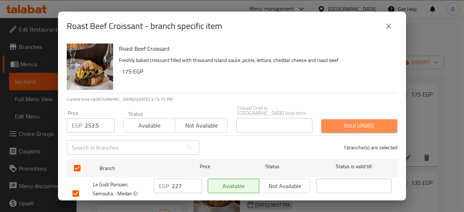
click at [381, 125] on span "Bulk update" at bounding box center [359, 125] width 65 height 9
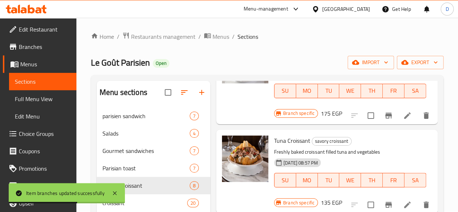
scroll to position [183, 0]
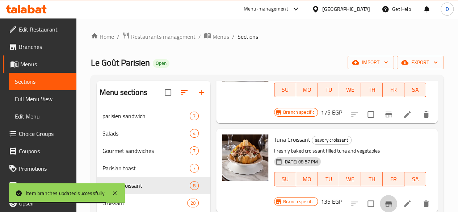
click at [385, 195] on button "Branch-specific-item" at bounding box center [388, 203] width 17 height 17
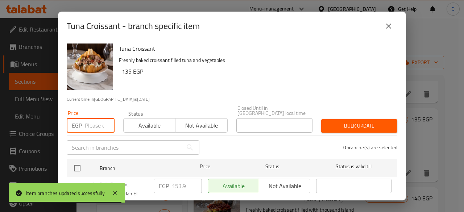
click at [95, 121] on input "number" at bounding box center [100, 125] width 30 height 14
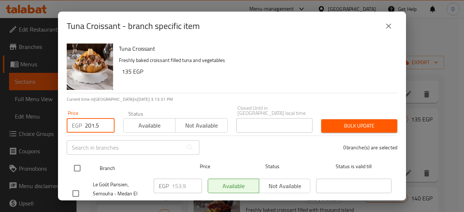
type input "201.5"
click at [78, 161] on input "checkbox" at bounding box center [77, 168] width 15 height 15
checkbox input "true"
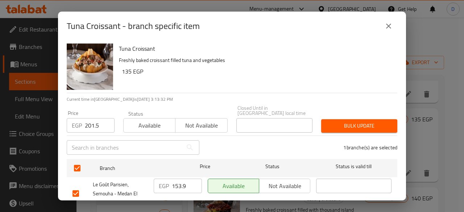
click at [345, 121] on span "Bulk update" at bounding box center [359, 125] width 65 height 9
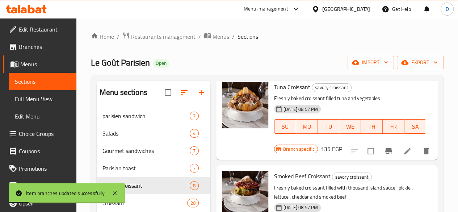
scroll to position [270, 0]
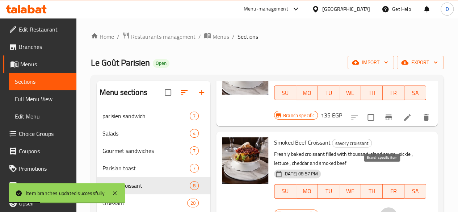
click at [386, 212] on icon "Branch-specific-item" at bounding box center [388, 216] width 9 height 9
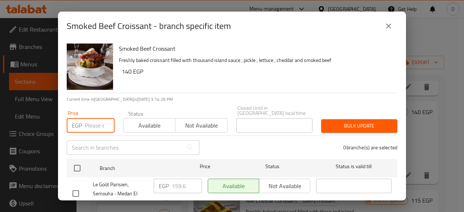
click at [88, 121] on input "number" at bounding box center [100, 125] width 30 height 14
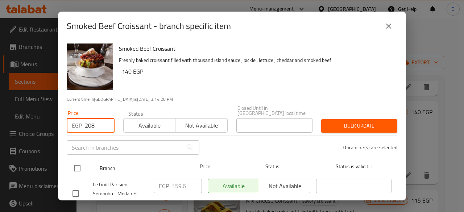
type input "208"
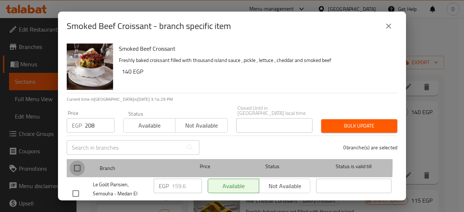
click at [80, 161] on input "checkbox" at bounding box center [77, 168] width 15 height 15
checkbox input "true"
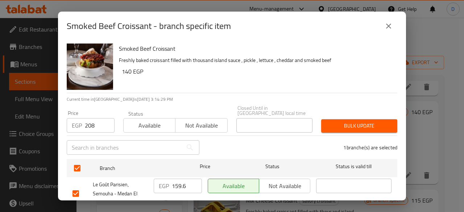
click at [350, 121] on span "Bulk update" at bounding box center [359, 125] width 65 height 9
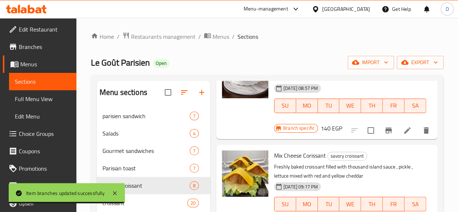
scroll to position [16, 0]
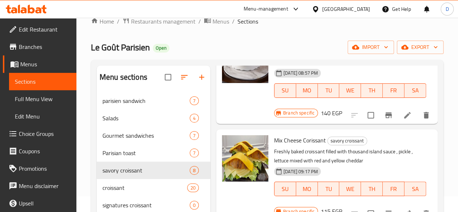
click at [386, 211] on icon "Branch-specific-item" at bounding box center [389, 214] width 7 height 6
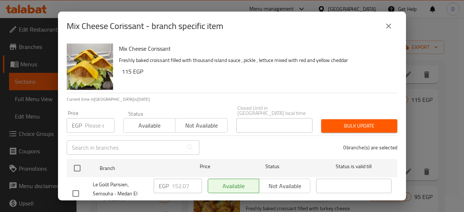
click at [85, 118] on input "number" at bounding box center [100, 125] width 30 height 14
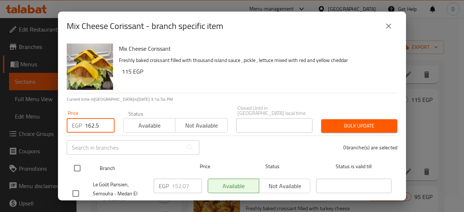
type input "162.5"
click at [79, 161] on input "checkbox" at bounding box center [77, 168] width 15 height 15
checkbox input "true"
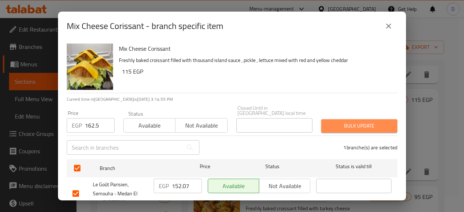
click at [382, 121] on span "Bulk update" at bounding box center [359, 125] width 65 height 9
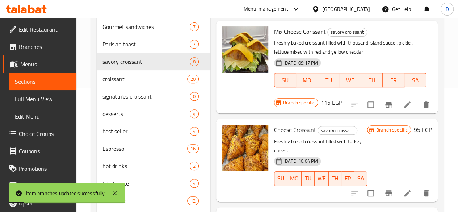
scroll to position [125, 0]
click at [386, 190] on icon "Branch-specific-item" at bounding box center [389, 193] width 7 height 6
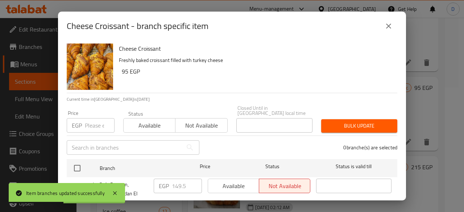
click at [93, 121] on input "number" at bounding box center [100, 125] width 30 height 14
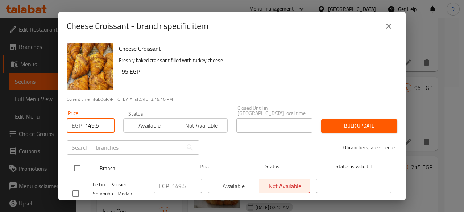
type input "149.5"
click at [80, 162] on input "checkbox" at bounding box center [77, 168] width 15 height 15
checkbox input "true"
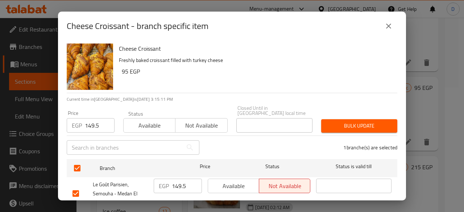
click at [372, 121] on span "Bulk update" at bounding box center [359, 125] width 65 height 9
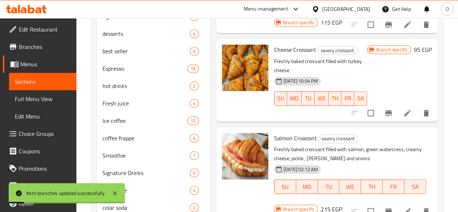
scroll to position [212, 0]
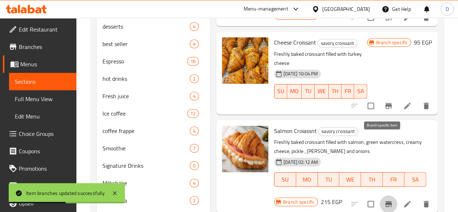
click at [384, 200] on icon "Branch-specific-item" at bounding box center [388, 204] width 9 height 9
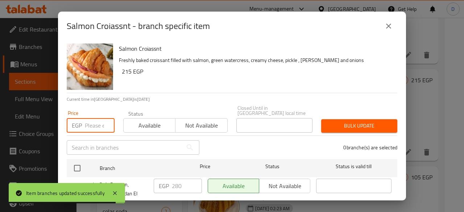
click at [92, 121] on input "number" at bounding box center [100, 125] width 30 height 14
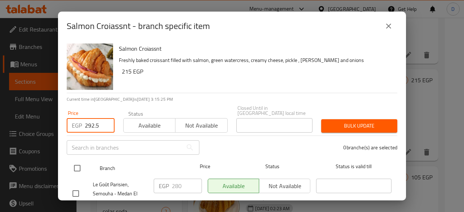
type input "292.5"
click at [80, 162] on input "checkbox" at bounding box center [77, 168] width 15 height 15
checkbox input "true"
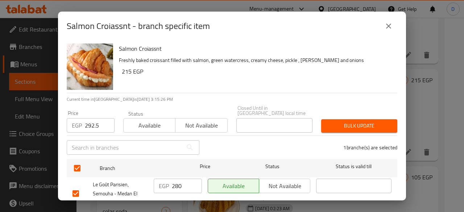
click at [341, 121] on span "Bulk update" at bounding box center [359, 125] width 65 height 9
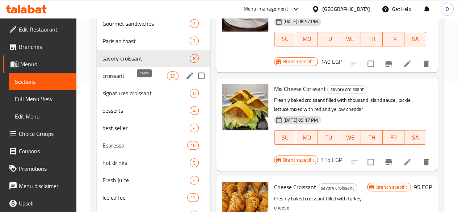
scroll to position [127, 0]
click at [122, 80] on span "croissant" at bounding box center [135, 76] width 65 height 9
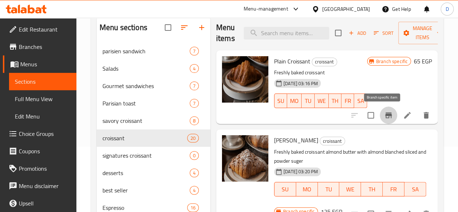
click at [386, 115] on icon "Branch-specific-item" at bounding box center [389, 115] width 7 height 6
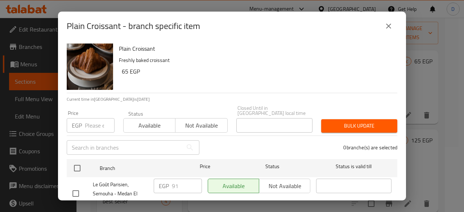
click at [386, 24] on icon "close" at bounding box center [388, 26] width 9 height 9
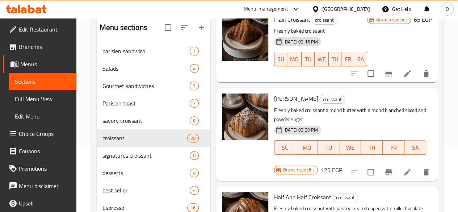
scroll to position [42, 0]
click at [389, 164] on button "Branch-specific-item" at bounding box center [388, 171] width 17 height 17
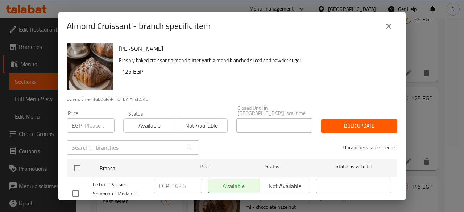
click at [92, 122] on input "number" at bounding box center [100, 125] width 30 height 14
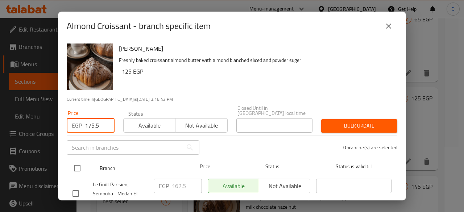
type input "175.5"
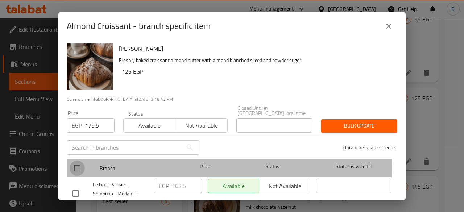
click at [72, 163] on input "checkbox" at bounding box center [77, 168] width 15 height 15
checkbox input "true"
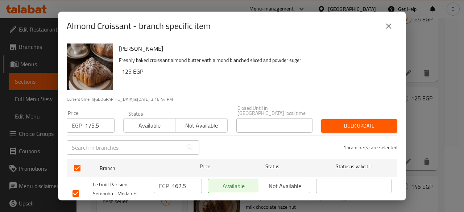
click at [352, 121] on span "Bulk update" at bounding box center [359, 125] width 65 height 9
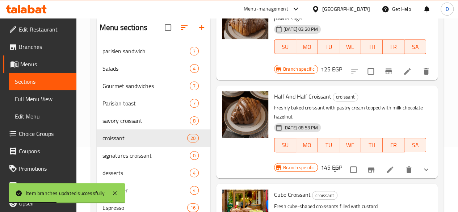
scroll to position [146, 0]
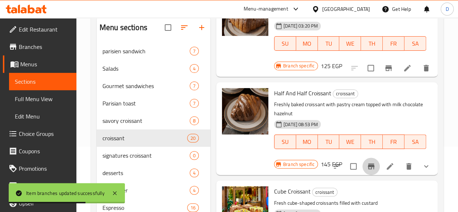
click at [370, 162] on icon "Branch-specific-item" at bounding box center [371, 166] width 9 height 9
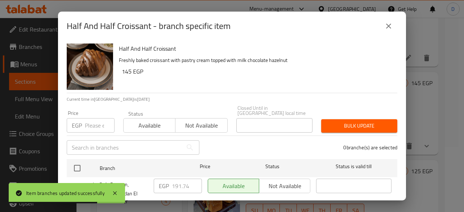
click at [92, 124] on input "number" at bounding box center [100, 125] width 30 height 14
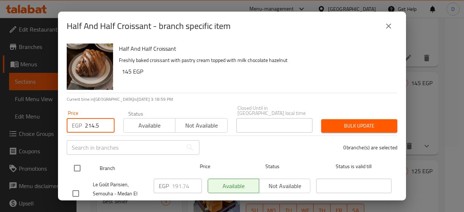
type input "214.5"
click at [80, 164] on input "checkbox" at bounding box center [77, 168] width 15 height 15
checkbox input "true"
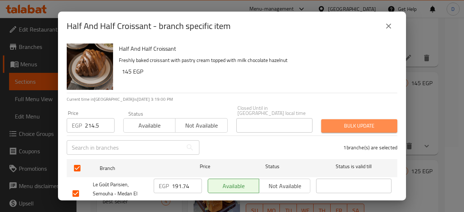
click at [373, 121] on span "Bulk update" at bounding box center [359, 125] width 65 height 9
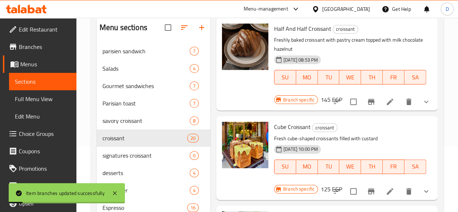
scroll to position [211, 0]
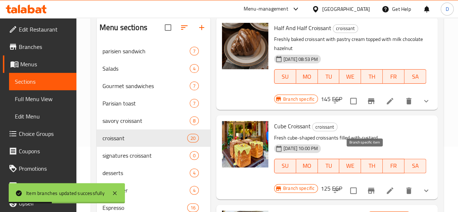
click at [368, 188] on icon "Branch-specific-item" at bounding box center [371, 191] width 7 height 6
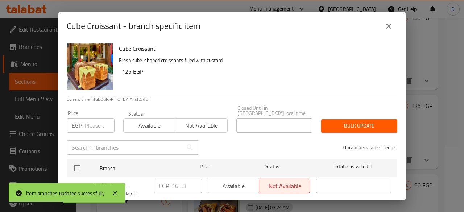
click at [92, 120] on input "number" at bounding box center [100, 125] width 30 height 14
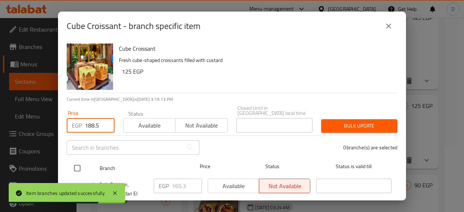
type input "188.5"
click at [79, 161] on input "checkbox" at bounding box center [77, 168] width 15 height 15
checkbox input "true"
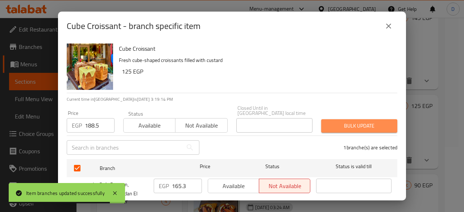
click at [358, 121] on span "Bulk update" at bounding box center [359, 125] width 65 height 9
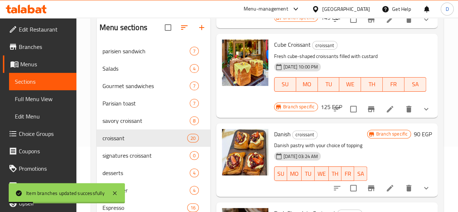
scroll to position [304, 0]
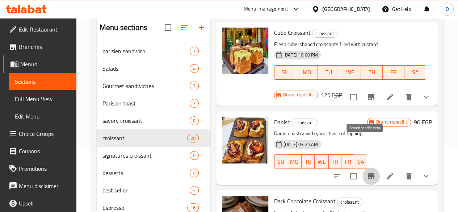
click at [367, 172] on icon "Branch-specific-item" at bounding box center [371, 176] width 9 height 9
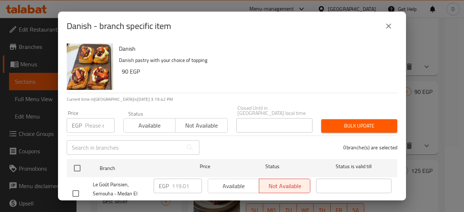
click at [90, 120] on input "number" at bounding box center [100, 125] width 30 height 14
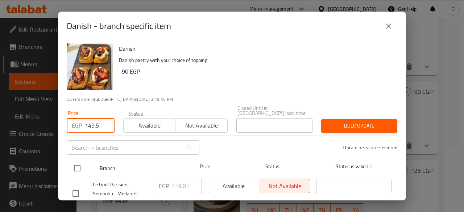
type input "149.5"
click at [84, 162] on input "checkbox" at bounding box center [77, 168] width 15 height 15
checkbox input "true"
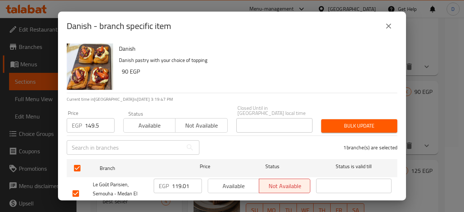
click at [334, 125] on button "Bulk update" at bounding box center [359, 125] width 76 height 13
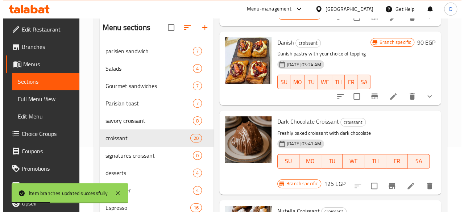
scroll to position [386, 0]
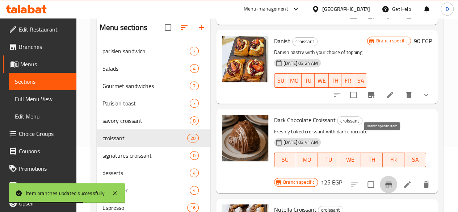
click at [386, 180] on icon "Branch-specific-item" at bounding box center [388, 184] width 9 height 9
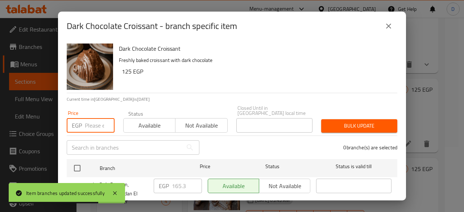
click at [97, 120] on input "number" at bounding box center [100, 125] width 30 height 14
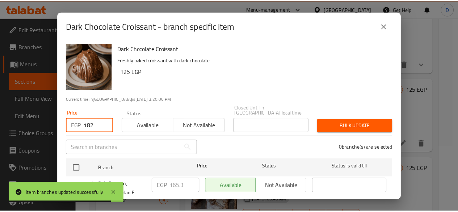
scroll to position [4, 0]
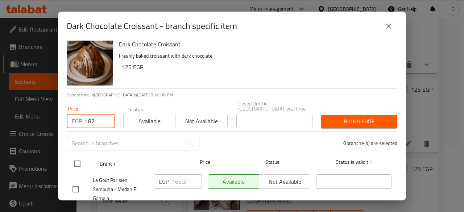
type input "182"
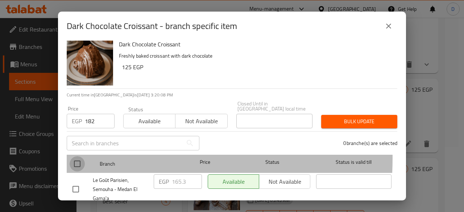
click at [78, 156] on input "checkbox" at bounding box center [77, 163] width 15 height 15
checkbox input "true"
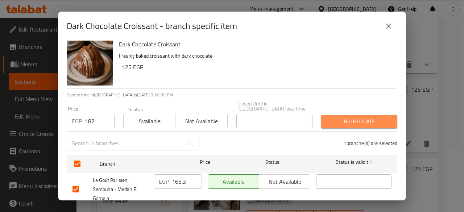
click at [381, 115] on button "Bulk update" at bounding box center [359, 121] width 76 height 13
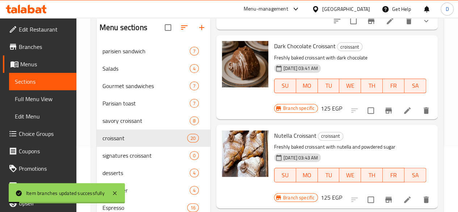
scroll to position [460, 0]
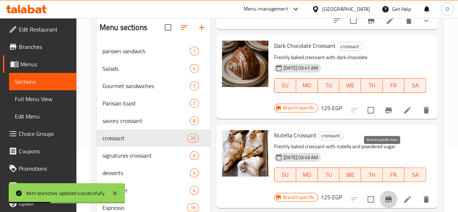
click at [391, 191] on button "Branch-specific-item" at bounding box center [388, 199] width 17 height 17
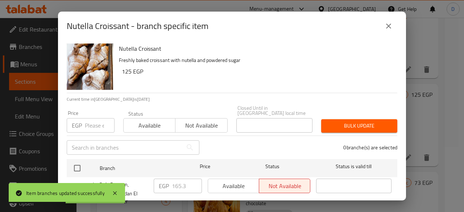
click at [85, 121] on input "number" at bounding box center [100, 125] width 30 height 14
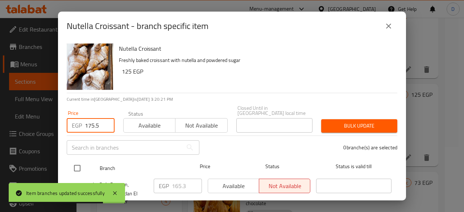
type input "175.5"
click at [79, 164] on input "checkbox" at bounding box center [77, 168] width 15 height 15
checkbox input "true"
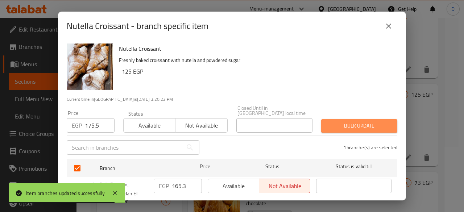
click at [354, 122] on span "Bulk update" at bounding box center [359, 125] width 65 height 9
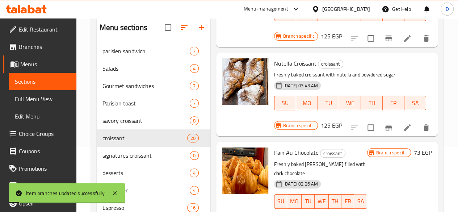
scroll to position [538, 0]
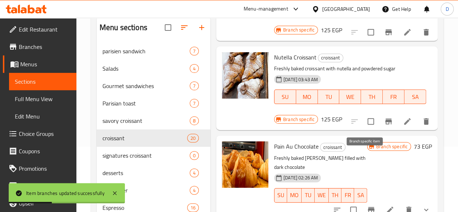
click at [373, 201] on button "Branch-specific-item" at bounding box center [371, 209] width 17 height 17
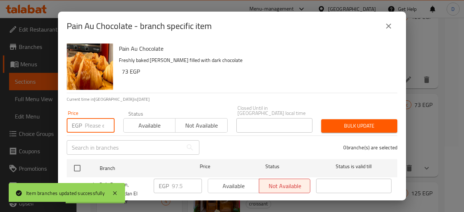
click at [86, 126] on input "number" at bounding box center [100, 125] width 30 height 14
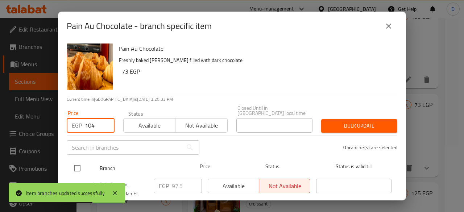
type input "104"
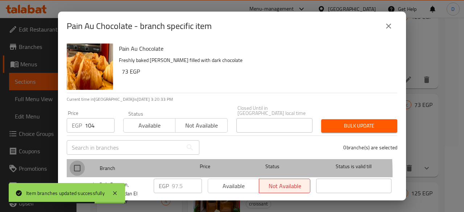
click at [77, 169] on input "checkbox" at bounding box center [77, 168] width 15 height 15
checkbox input "true"
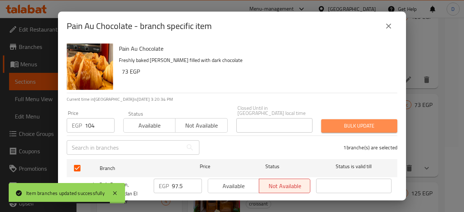
click at [363, 122] on span "Bulk update" at bounding box center [359, 125] width 65 height 9
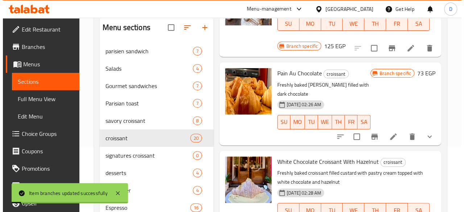
scroll to position [612, 0]
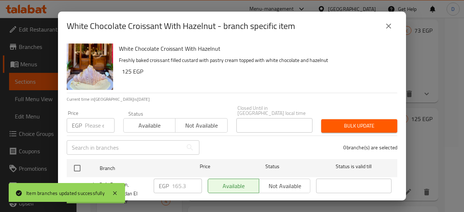
click at [95, 124] on input "number" at bounding box center [100, 125] width 30 height 14
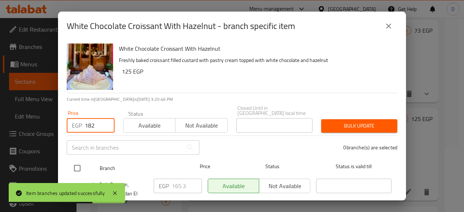
type input "182"
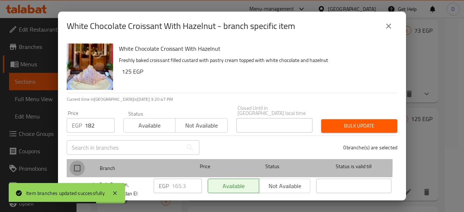
click at [79, 161] on input "checkbox" at bounding box center [77, 168] width 15 height 15
checkbox input "true"
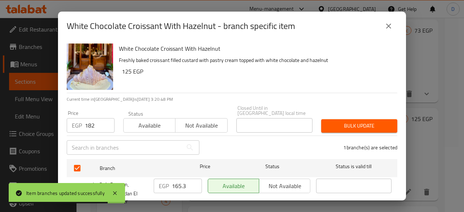
click at [344, 125] on span "Bulk update" at bounding box center [359, 125] width 65 height 9
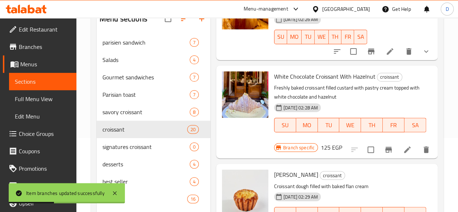
scroll to position [688, 0]
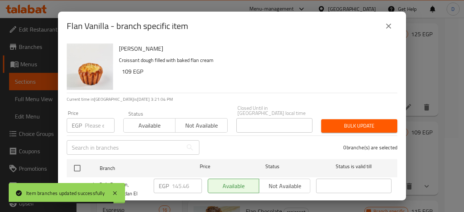
click at [93, 124] on input "number" at bounding box center [100, 125] width 30 height 14
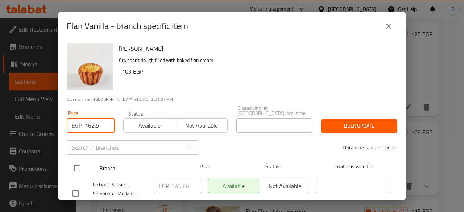
type input "162.5"
click at [76, 163] on input "checkbox" at bounding box center [77, 168] width 15 height 15
checkbox input "true"
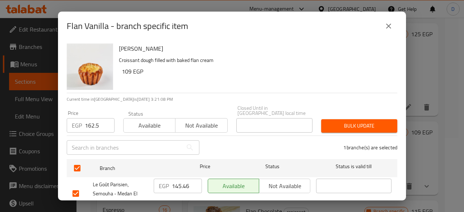
click at [373, 121] on span "Bulk update" at bounding box center [359, 125] width 65 height 9
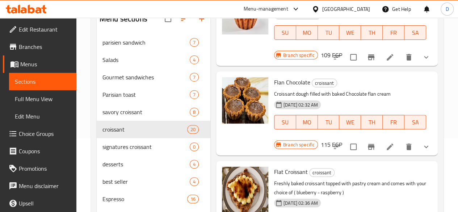
scroll to position [869, 0]
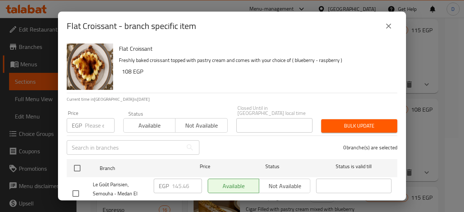
click at [99, 118] on input "number" at bounding box center [100, 125] width 30 height 14
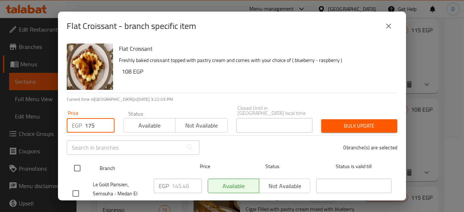
type input "175"
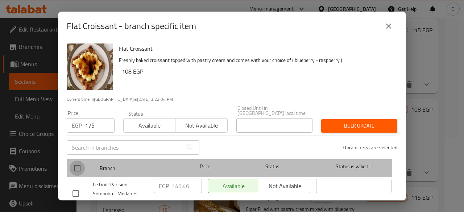
click at [80, 163] on input "checkbox" at bounding box center [77, 168] width 15 height 15
checkbox input "true"
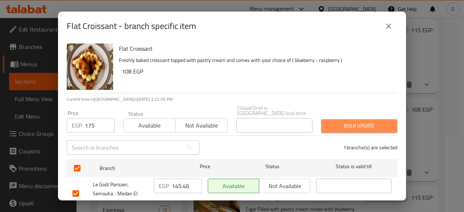
click at [370, 121] on span "Bulk update" at bounding box center [359, 125] width 65 height 9
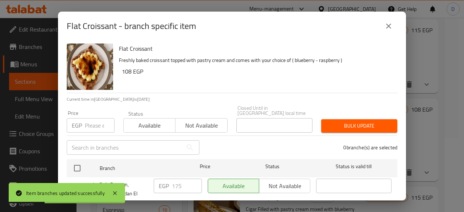
click at [88, 122] on input "number" at bounding box center [100, 125] width 30 height 14
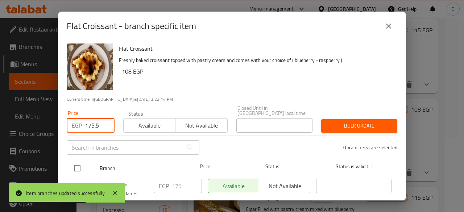
type input "175.5"
click at [74, 167] on input "checkbox" at bounding box center [77, 168] width 15 height 15
checkbox input "true"
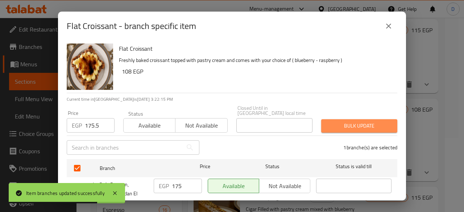
click at [383, 119] on button "Bulk update" at bounding box center [359, 125] width 76 height 13
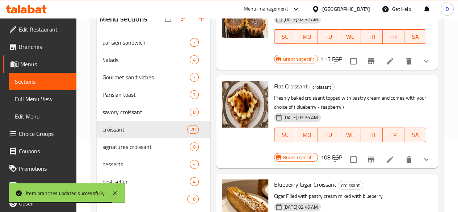
scroll to position [955, 0]
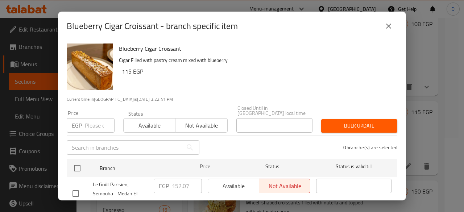
click at [88, 122] on input "number" at bounding box center [100, 125] width 30 height 14
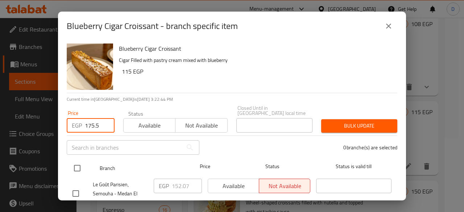
type input "175.5"
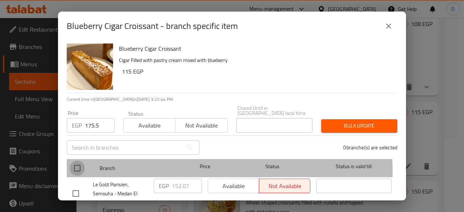
click at [78, 168] on input "checkbox" at bounding box center [77, 168] width 15 height 15
checkbox input "true"
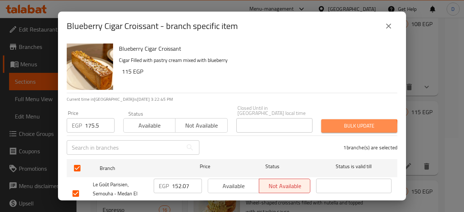
click at [341, 125] on span "Bulk update" at bounding box center [359, 125] width 65 height 9
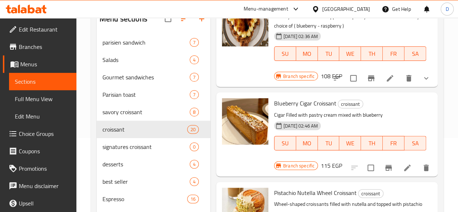
scroll to position [1036, 0]
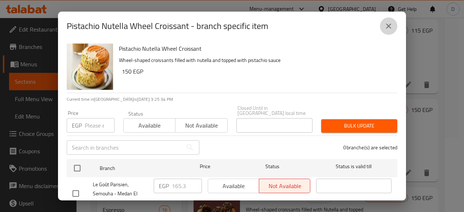
click at [389, 24] on icon "close" at bounding box center [388, 26] width 9 height 9
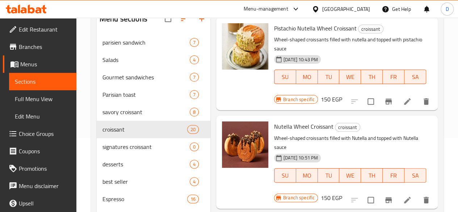
scroll to position [1197, 0]
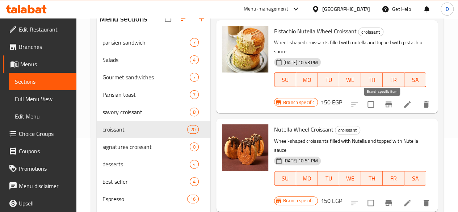
click at [388, 194] on button "Branch-specific-item" at bounding box center [388, 202] width 17 height 17
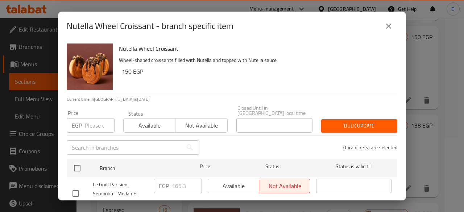
click at [91, 122] on input "number" at bounding box center [100, 125] width 30 height 14
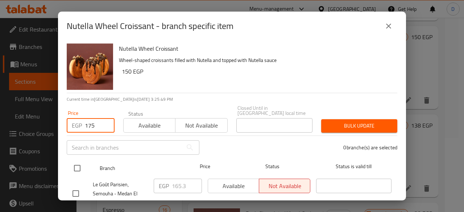
type input "175"
click at [83, 162] on input "checkbox" at bounding box center [77, 168] width 15 height 15
checkbox input "true"
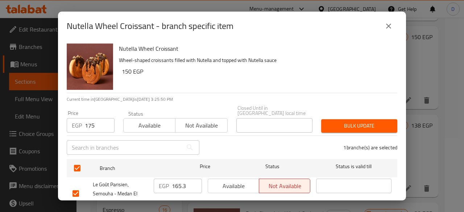
click at [363, 121] on span "Bulk update" at bounding box center [359, 125] width 65 height 9
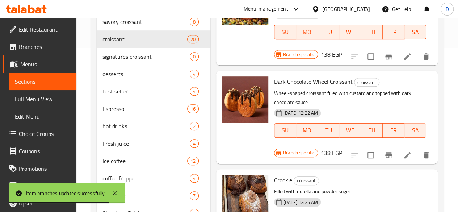
scroll to position [165, 0]
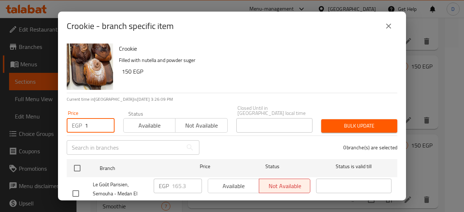
click at [103, 118] on input "1" at bounding box center [100, 125] width 30 height 14
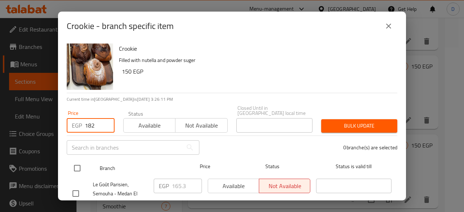
type input "182"
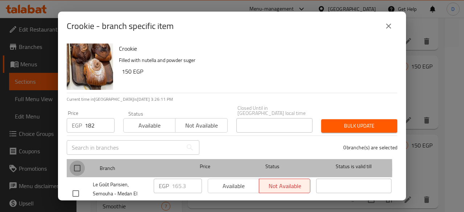
click at [75, 164] on input "checkbox" at bounding box center [77, 168] width 15 height 15
checkbox input "true"
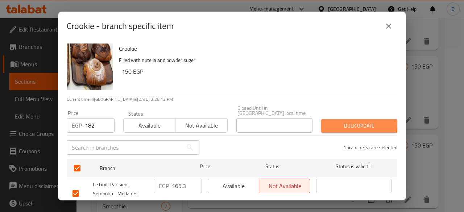
click at [330, 121] on span "Bulk update" at bounding box center [359, 125] width 65 height 9
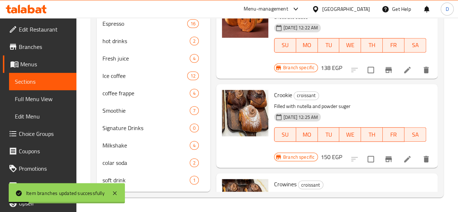
scroll to position [257, 0]
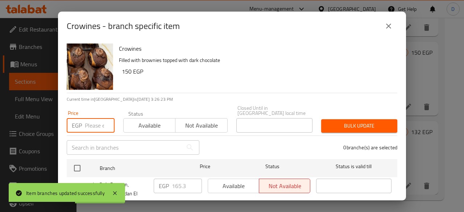
click at [99, 120] on input "number" at bounding box center [100, 125] width 30 height 14
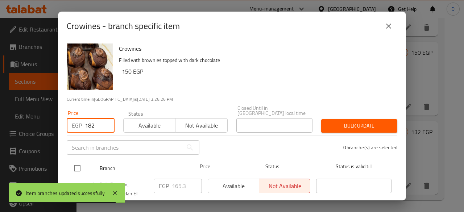
type input "182"
click at [76, 166] on input "checkbox" at bounding box center [77, 168] width 15 height 15
checkbox input "true"
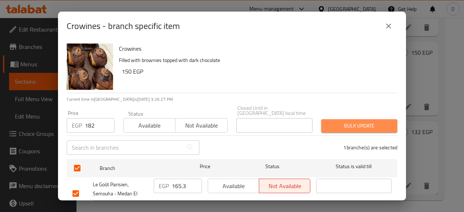
click at [374, 121] on span "Bulk update" at bounding box center [359, 125] width 65 height 9
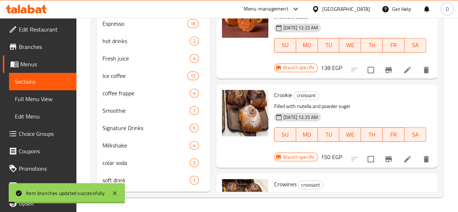
scroll to position [260, 0]
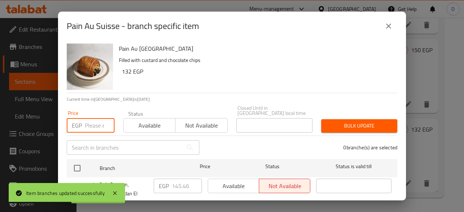
click at [89, 119] on input "number" at bounding box center [100, 125] width 30 height 14
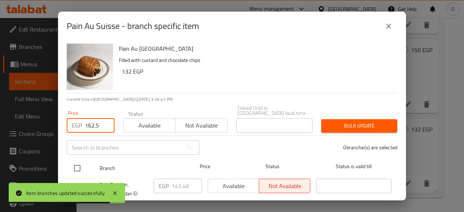
type input "162.5"
click at [81, 161] on input "checkbox" at bounding box center [77, 168] width 15 height 15
checkbox input "true"
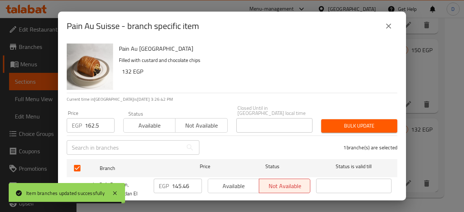
click at [379, 122] on span "Bulk update" at bounding box center [359, 125] width 65 height 9
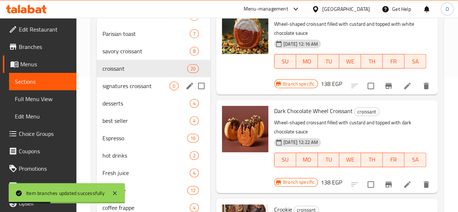
scroll to position [134, 0]
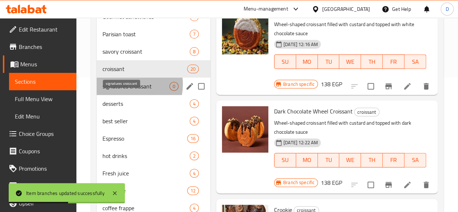
click at [120, 91] on span "signatures croissant" at bounding box center [136, 86] width 67 height 9
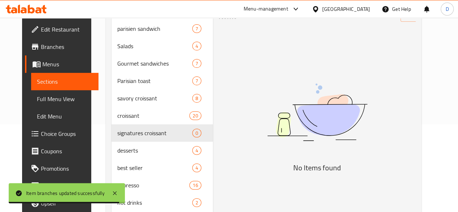
scroll to position [88, 0]
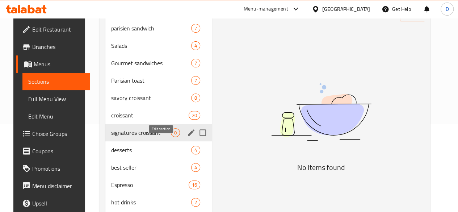
click at [187, 137] on icon "edit" at bounding box center [191, 132] width 9 height 9
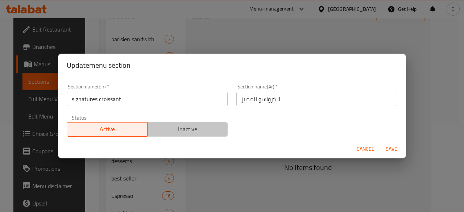
click at [215, 130] on span "Inactive" at bounding box center [187, 129] width 75 height 11
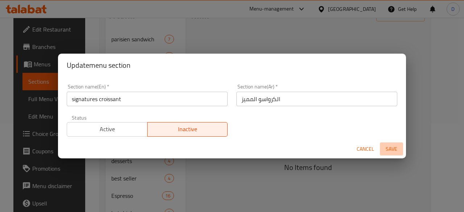
click at [394, 149] on span "Save" at bounding box center [391, 149] width 17 height 9
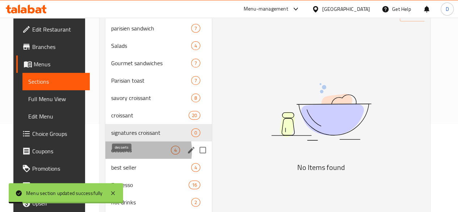
click at [124, 154] on span "desserts" at bounding box center [141, 150] width 60 height 9
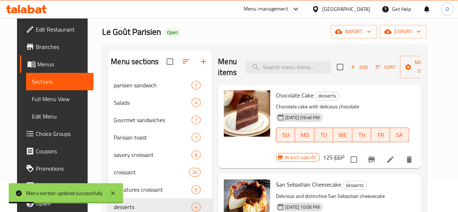
scroll to position [32, 0]
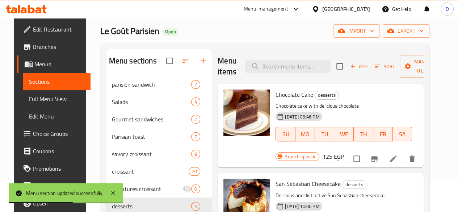
click at [379, 154] on icon "Branch-specific-item" at bounding box center [374, 158] width 9 height 9
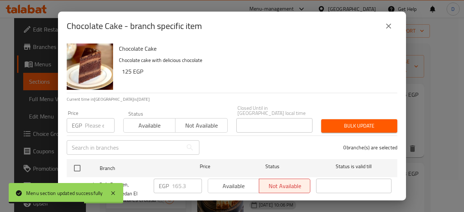
click at [94, 119] on input "number" at bounding box center [100, 125] width 30 height 14
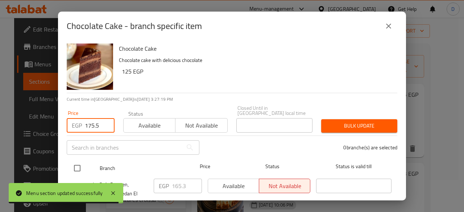
type input "175.5"
click at [76, 158] on div at bounding box center [83, 168] width 27 height 21
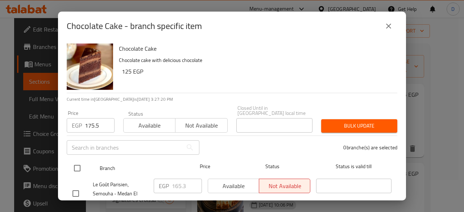
click at [75, 165] on input "checkbox" at bounding box center [77, 168] width 15 height 15
checkbox input "true"
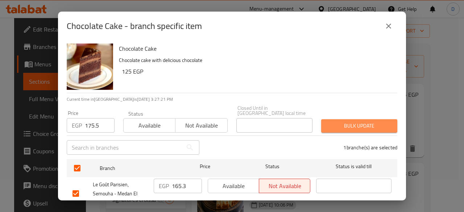
click at [361, 121] on span "Bulk update" at bounding box center [359, 125] width 65 height 9
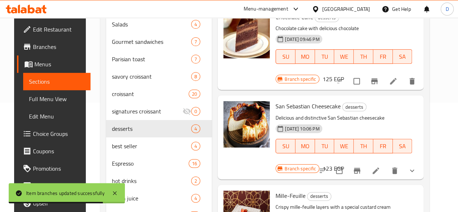
scroll to position [110, 0]
click at [386, 164] on li at bounding box center [376, 170] width 20 height 13
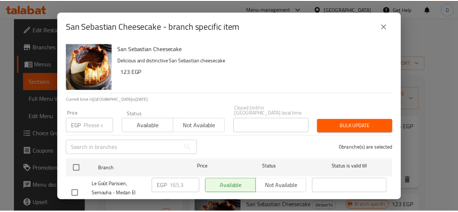
scroll to position [110, 0]
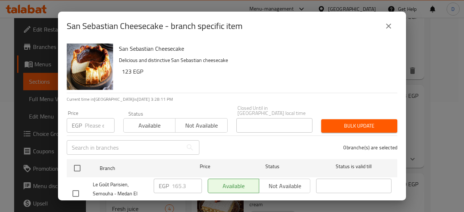
click at [91, 119] on input "number" at bounding box center [100, 125] width 30 height 14
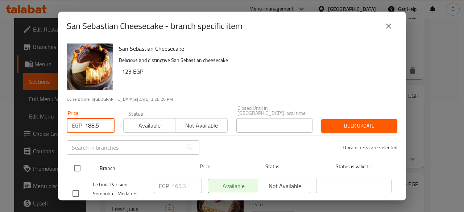
type input "188.5"
click at [79, 163] on input "checkbox" at bounding box center [77, 168] width 15 height 15
checkbox input "true"
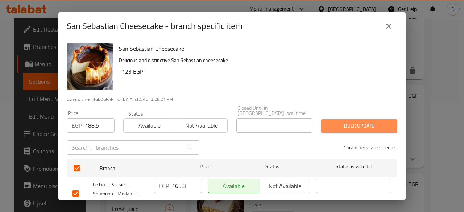
click at [372, 121] on span "Bulk update" at bounding box center [359, 125] width 65 height 9
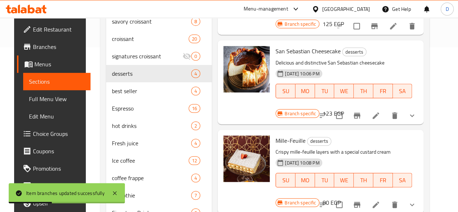
scroll to position [165, 0]
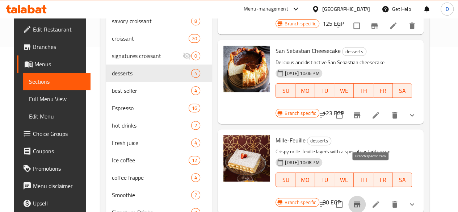
click at [361, 201] on icon "Branch-specific-item" at bounding box center [357, 204] width 7 height 6
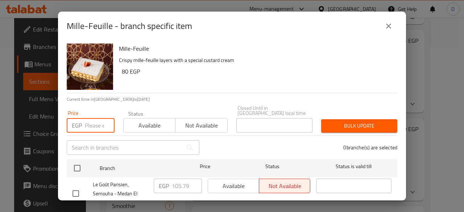
click at [87, 122] on input "number" at bounding box center [100, 125] width 30 height 14
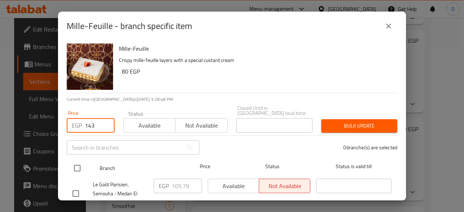
type input "143"
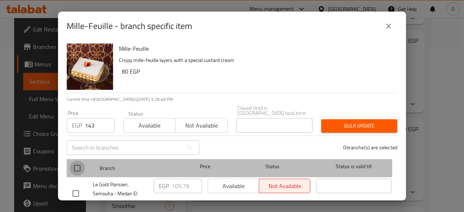
click at [79, 162] on input "checkbox" at bounding box center [77, 168] width 15 height 15
checkbox input "true"
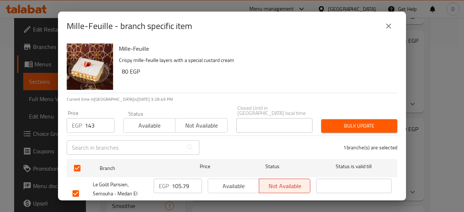
click at [370, 124] on span "Bulk update" at bounding box center [359, 125] width 65 height 9
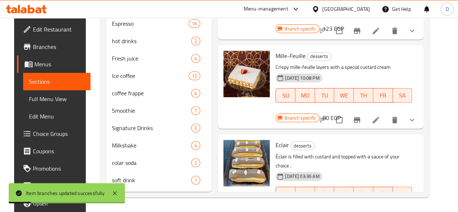
scroll to position [260, 0]
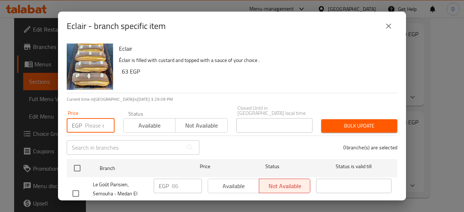
click at [91, 124] on input "number" at bounding box center [100, 125] width 30 height 14
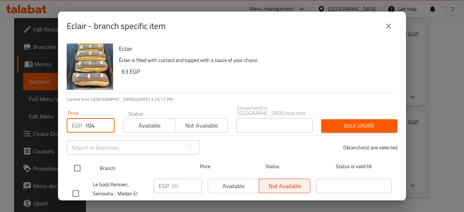
type input "104"
click at [79, 161] on input "checkbox" at bounding box center [77, 168] width 15 height 15
checkbox input "true"
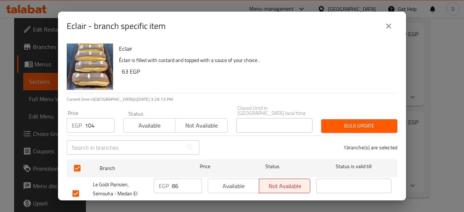
click at [374, 124] on span "Bulk update" at bounding box center [359, 125] width 65 height 9
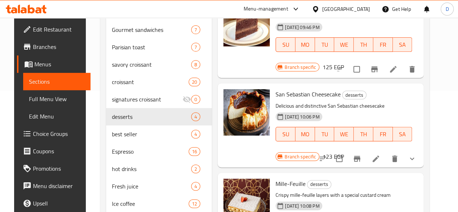
scroll to position [111, 0]
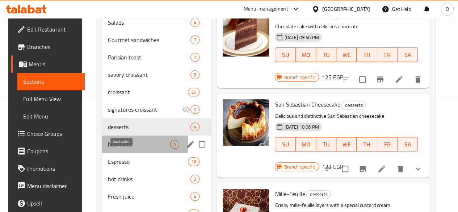
click at [108, 149] on span "best seller" at bounding box center [139, 144] width 62 height 9
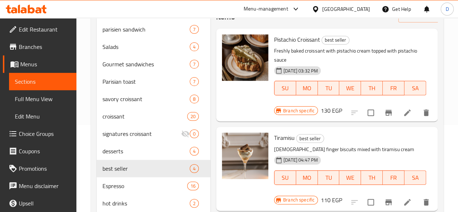
scroll to position [87, 0]
click at [391, 109] on icon "Branch-specific-item" at bounding box center [389, 112] width 7 height 6
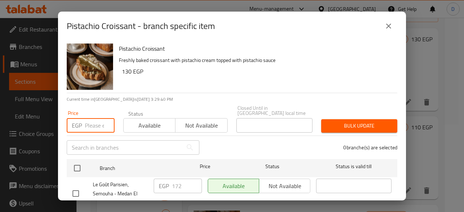
click at [92, 124] on input "number" at bounding box center [100, 125] width 30 height 14
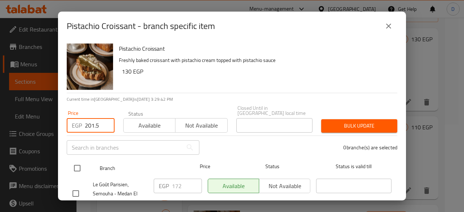
type input "201.5"
click at [76, 161] on input "checkbox" at bounding box center [77, 168] width 15 height 15
checkbox input "true"
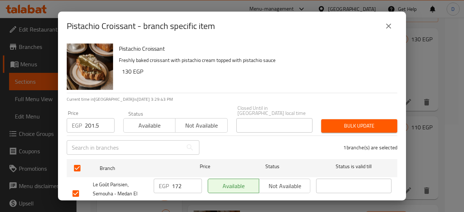
click at [351, 121] on span "Bulk update" at bounding box center [359, 125] width 65 height 9
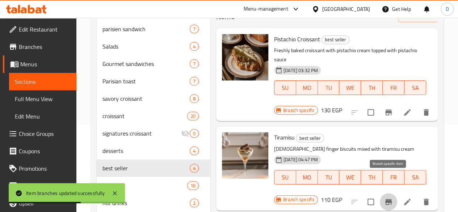
click at [394, 193] on button "Branch-specific-item" at bounding box center [388, 201] width 17 height 17
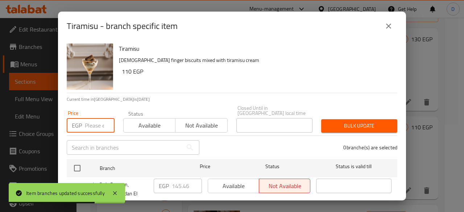
click at [99, 118] on input "number" at bounding box center [100, 125] width 30 height 14
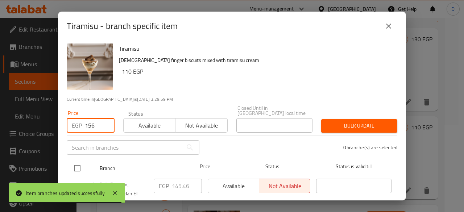
type input "156"
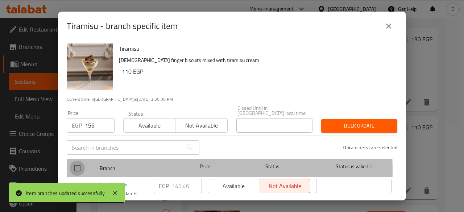
click at [80, 165] on input "checkbox" at bounding box center [77, 168] width 15 height 15
checkbox input "true"
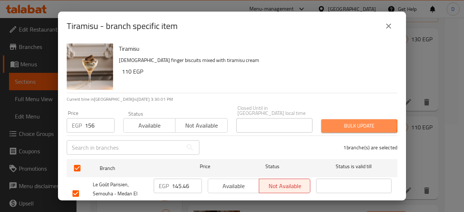
click at [338, 121] on span "Bulk update" at bounding box center [359, 125] width 65 height 9
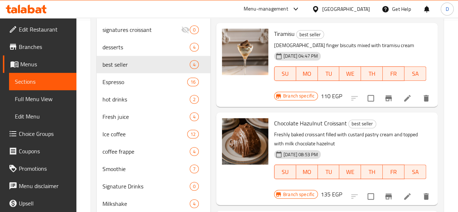
scroll to position [198, 0]
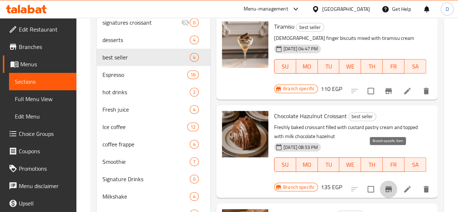
click at [382, 180] on button "Branch-specific-item" at bounding box center [388, 188] width 17 height 17
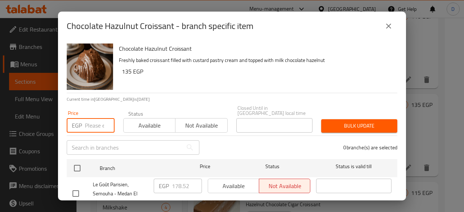
click at [93, 122] on input "number" at bounding box center [100, 125] width 30 height 14
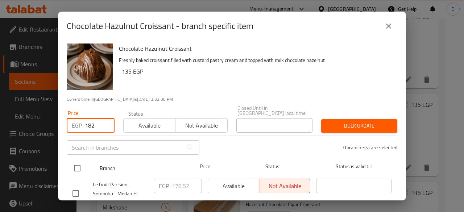
type input "182"
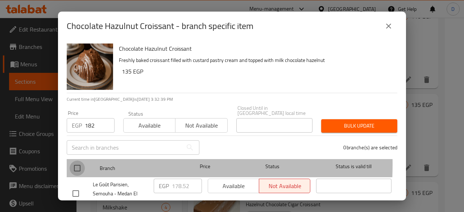
click at [73, 161] on input "checkbox" at bounding box center [77, 168] width 15 height 15
checkbox input "true"
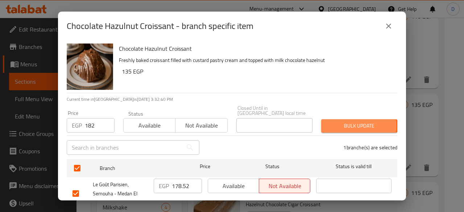
click at [333, 121] on span "Bulk update" at bounding box center [359, 125] width 65 height 9
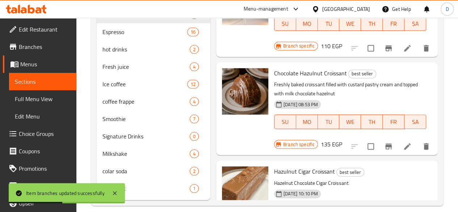
scroll to position [260, 0]
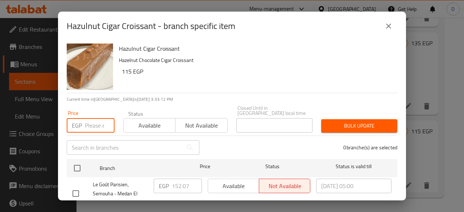
click at [98, 118] on input "number" at bounding box center [100, 125] width 30 height 14
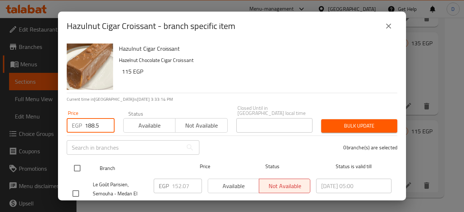
type input "188.5"
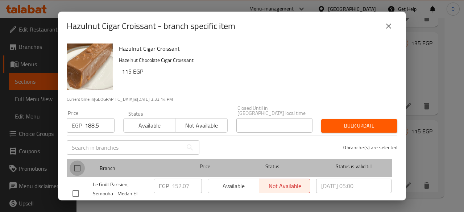
click at [77, 163] on input "checkbox" at bounding box center [77, 168] width 15 height 15
checkbox input "true"
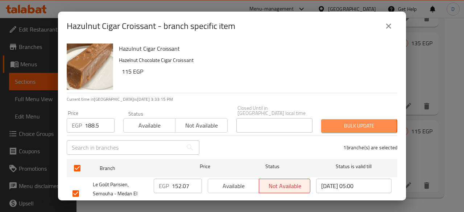
click at [336, 121] on span "Bulk update" at bounding box center [359, 125] width 65 height 9
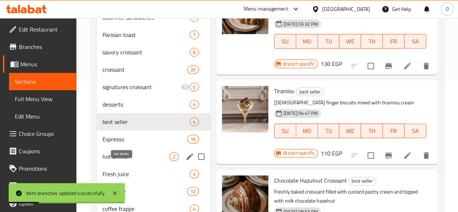
scroll to position [135, 0]
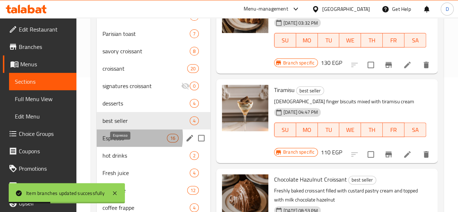
click at [120, 142] on span "Espresso" at bounding box center [135, 138] width 65 height 9
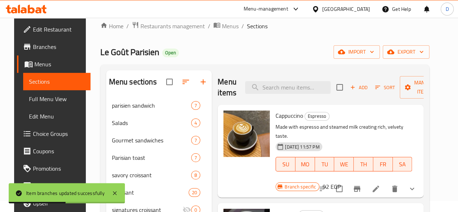
scroll to position [11, 0]
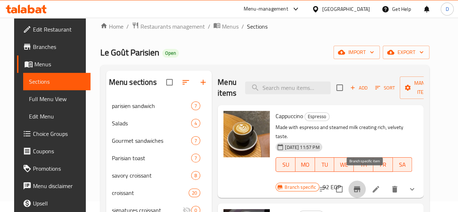
click at [361, 180] on button "Branch-specific-item" at bounding box center [357, 188] width 17 height 17
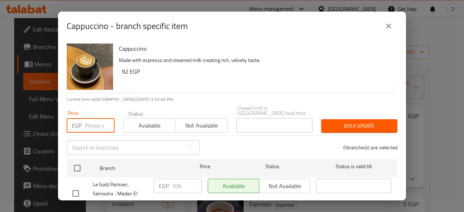
click at [92, 118] on input "number" at bounding box center [100, 125] width 30 height 14
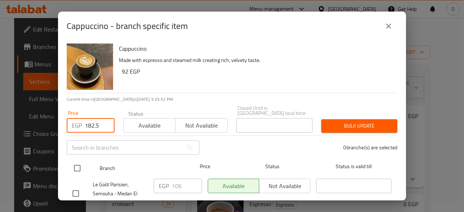
type input "182.5"
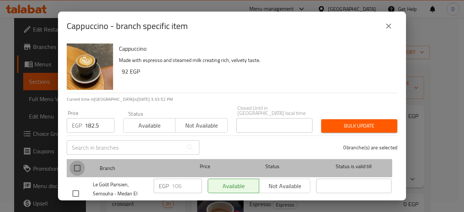
click at [79, 163] on input "checkbox" at bounding box center [77, 168] width 15 height 15
checkbox input "true"
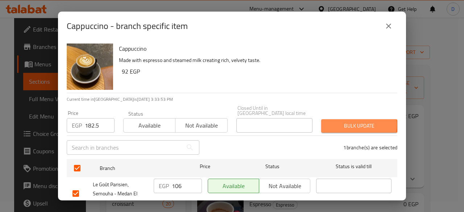
click at [338, 121] on span "Bulk update" at bounding box center [359, 125] width 65 height 9
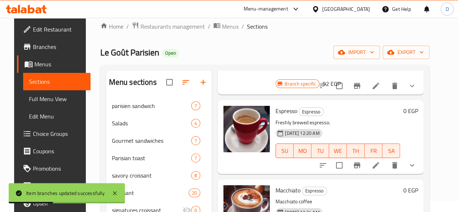
scroll to position [104, 0]
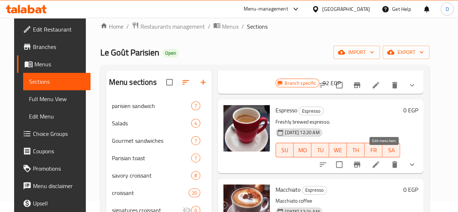
click at [381, 160] on icon at bounding box center [376, 164] width 9 height 9
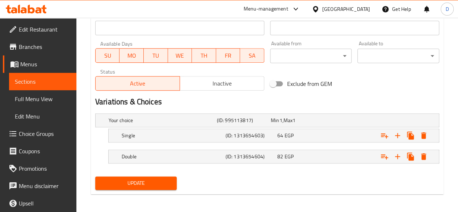
scroll to position [326, 0]
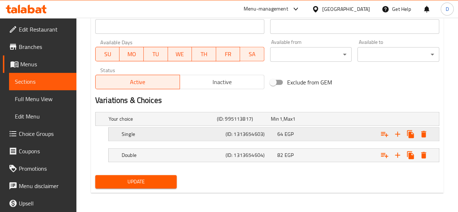
click at [332, 134] on div "Expand" at bounding box center [380, 134] width 104 height 16
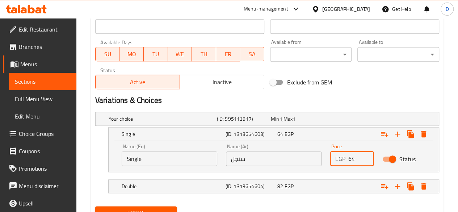
drag, startPoint x: 330, startPoint y: 163, endPoint x: 306, endPoint y: 161, distance: 24.3
click at [306, 161] on div "Name (En) Single Name (En) Name (Ar) سنجل Name (Ar) Price EGP 64 Price Status" at bounding box center [273, 155] width 313 height 31
type input "84.5"
click at [312, 181] on div "82 EGP" at bounding box center [302, 186] width 52 height 10
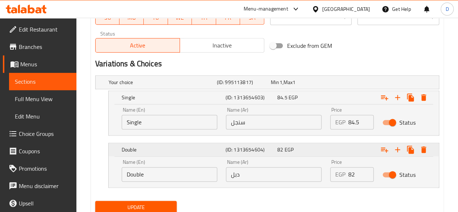
scroll to position [363, 0]
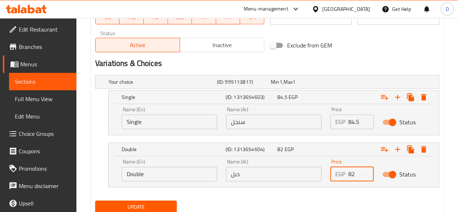
drag, startPoint x: 357, startPoint y: 174, endPoint x: 291, endPoint y: 180, distance: 65.5
click at [291, 180] on div "Name (En) Double Name (En) Name (Ar) دبل Name (Ar) Price EGP 82 Price Status" at bounding box center [273, 170] width 313 height 31
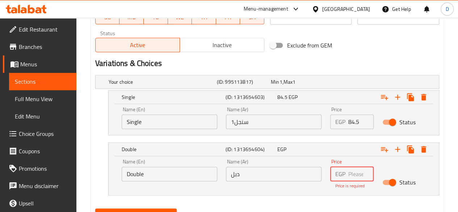
click at [265, 125] on input "سنجل1" at bounding box center [274, 122] width 96 height 14
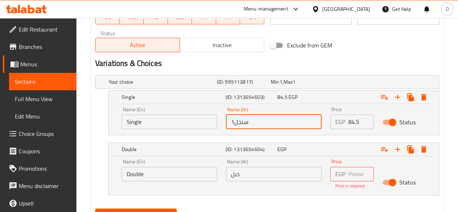
type input "سنجل"
click at [357, 178] on input "number" at bounding box center [361, 174] width 25 height 14
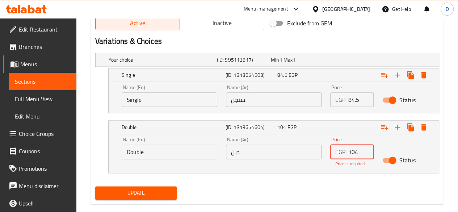
scroll to position [386, 0]
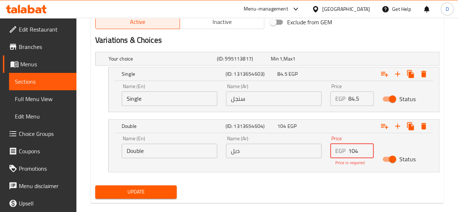
type input "104"
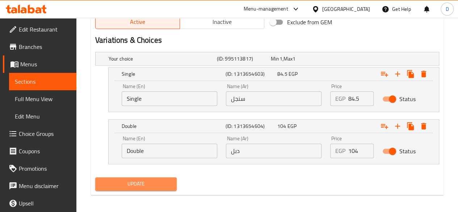
click at [151, 188] on button "Update" at bounding box center [136, 183] width 82 height 13
click at [154, 187] on span "Update" at bounding box center [136, 183] width 70 height 9
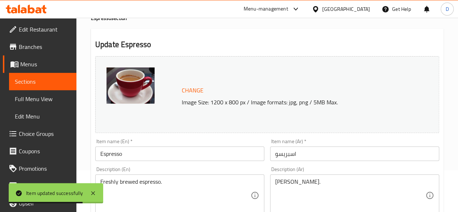
scroll to position [0, 0]
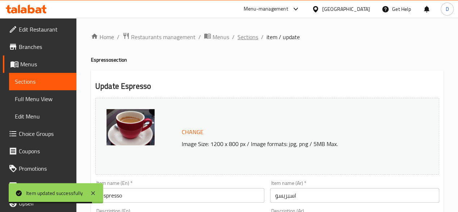
click at [249, 39] on span "Sections" at bounding box center [248, 37] width 21 height 9
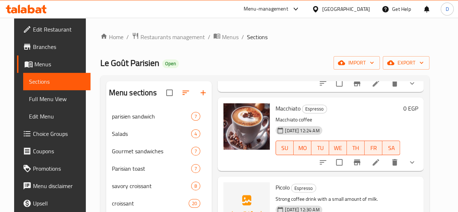
scroll to position [197, 0]
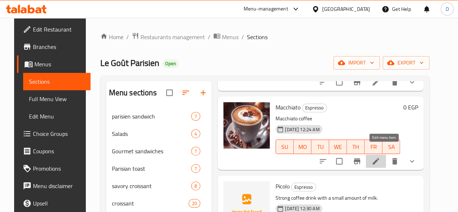
click at [381, 157] on icon at bounding box center [376, 161] width 9 height 9
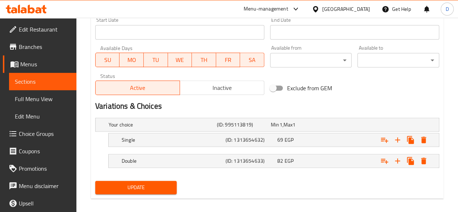
scroll to position [321, 0]
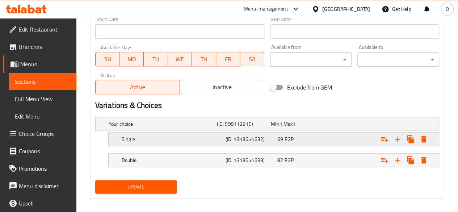
click at [341, 137] on div "Expand" at bounding box center [380, 139] width 104 height 16
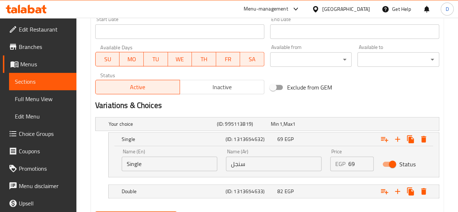
drag, startPoint x: 328, startPoint y: 162, endPoint x: 315, endPoint y: 160, distance: 13.2
click at [315, 160] on div "Name (En) Single Name (En) Name (Ar) سنجل Name (Ar) Price EGP 69 Price Status" at bounding box center [273, 160] width 313 height 31
type input "84.5"
click at [329, 183] on div "Expand" at bounding box center [380, 191] width 104 height 16
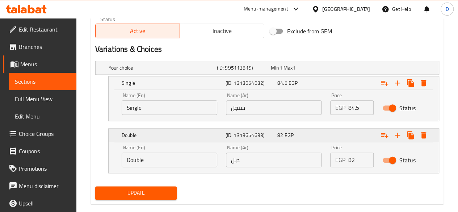
scroll to position [377, 0]
drag, startPoint x: 357, startPoint y: 159, endPoint x: 291, endPoint y: 177, distance: 68.4
click at [291, 177] on div "Your choice (ID: 995113819) Min 1 , Max 1 Name (En) Your choice Name (En) Name …" at bounding box center [267, 120] width 350 height 125
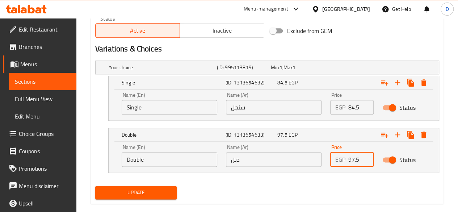
scroll to position [388, 0]
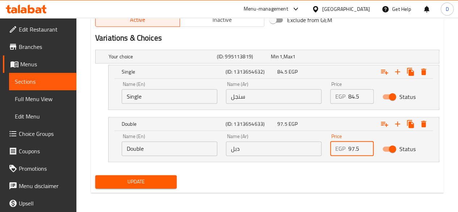
type input "97.5"
click at [141, 179] on span "Update" at bounding box center [136, 181] width 70 height 9
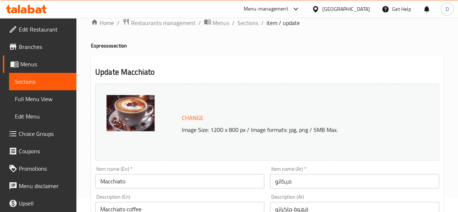
scroll to position [10, 0]
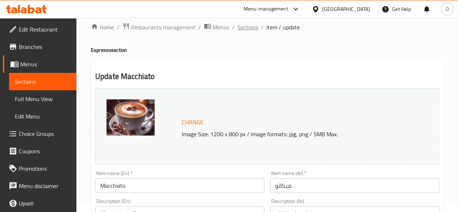
click at [246, 26] on span "Sections" at bounding box center [248, 27] width 21 height 9
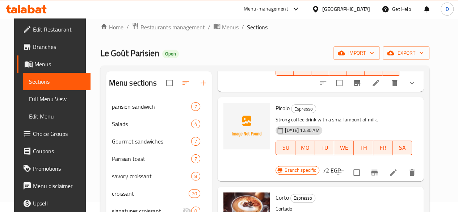
scroll to position [267, 0]
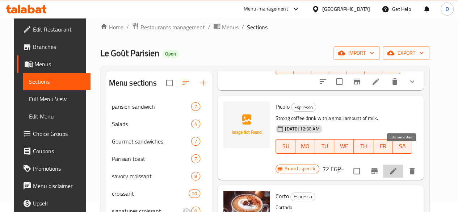
click at [398, 167] on icon at bounding box center [393, 171] width 9 height 9
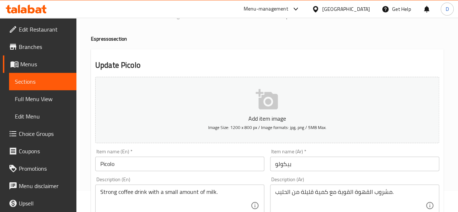
scroll to position [6, 0]
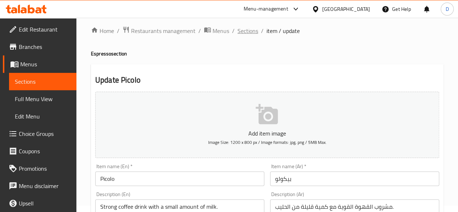
click at [241, 28] on span "Sections" at bounding box center [248, 30] width 21 height 9
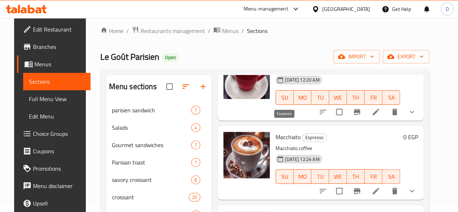
scroll to position [266, 0]
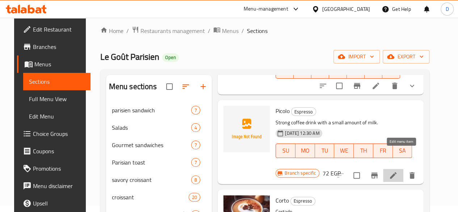
click at [398, 171] on icon at bounding box center [393, 175] width 9 height 9
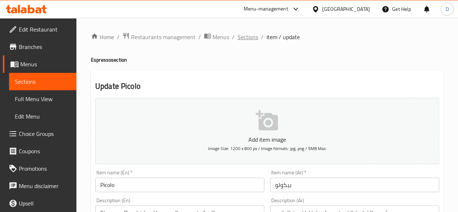
click at [250, 34] on span "Sections" at bounding box center [248, 37] width 21 height 9
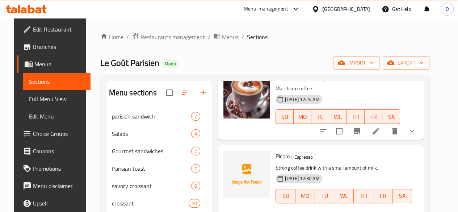
scroll to position [260, 0]
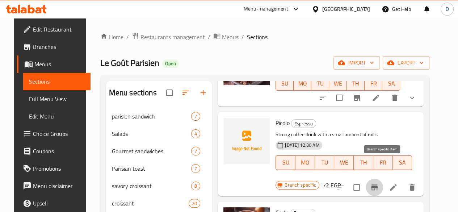
click at [379, 183] on icon "Branch-specific-item" at bounding box center [374, 187] width 9 height 9
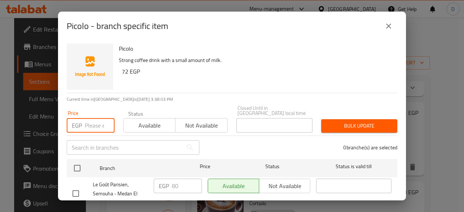
click at [96, 118] on input "number" at bounding box center [100, 125] width 30 height 14
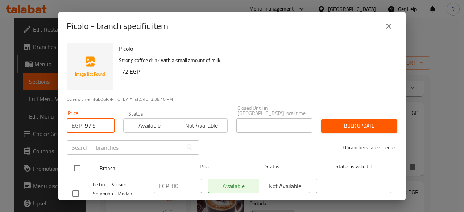
type input "97.5"
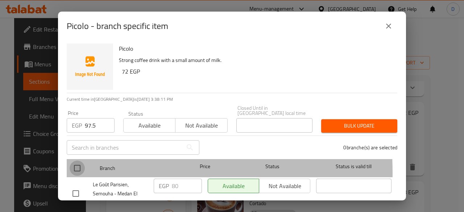
click at [71, 167] on input "checkbox" at bounding box center [77, 168] width 15 height 15
checkbox input "true"
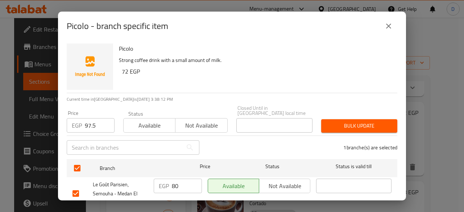
click at [362, 121] on span "Bulk update" at bounding box center [359, 125] width 65 height 9
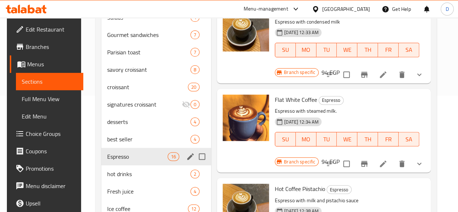
scroll to position [117, 0]
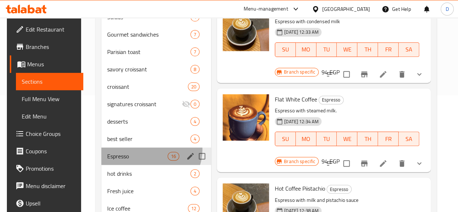
click at [146, 161] on div "Espresso 16" at bounding box center [156, 155] width 110 height 17
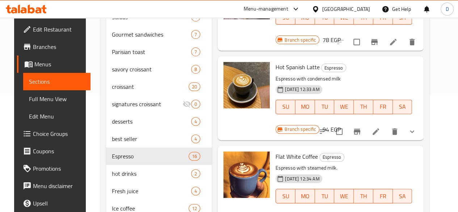
scroll to position [378, 0]
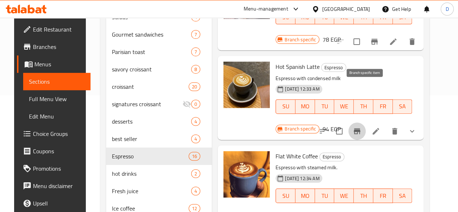
click at [362, 127] on icon "Branch-specific-item" at bounding box center [357, 131] width 9 height 9
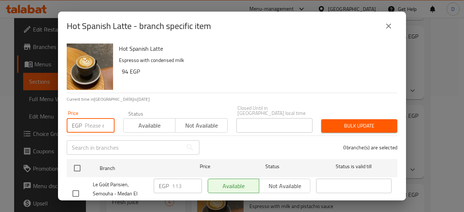
click at [87, 125] on input "number" at bounding box center [100, 125] width 30 height 14
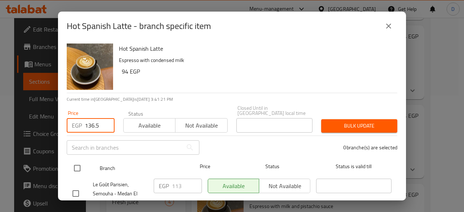
type input "136.5"
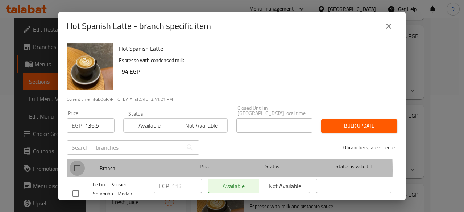
click at [80, 165] on input "checkbox" at bounding box center [77, 168] width 15 height 15
checkbox input "true"
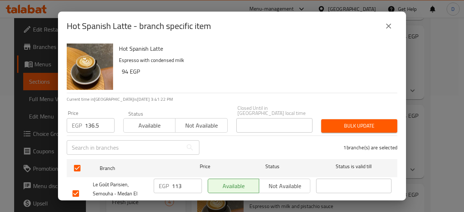
click at [377, 121] on span "Bulk update" at bounding box center [359, 125] width 65 height 9
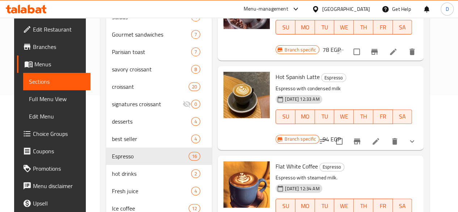
scroll to position [417, 0]
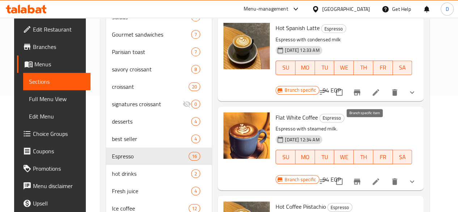
click at [366, 173] on button "Branch-specific-item" at bounding box center [357, 181] width 17 height 17
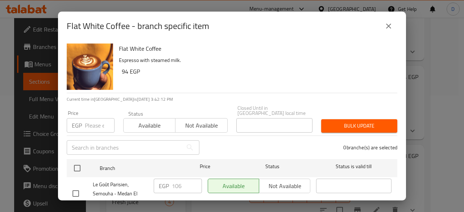
click at [87, 124] on input "number" at bounding box center [100, 125] width 30 height 14
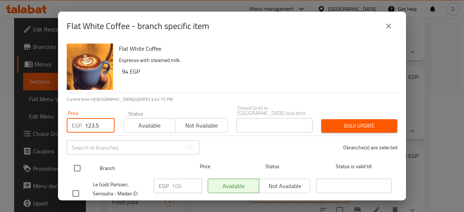
type input "123.5"
click at [76, 166] on input "checkbox" at bounding box center [77, 168] width 15 height 15
checkbox input "true"
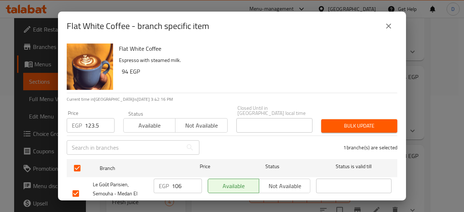
click at [366, 125] on span "Bulk update" at bounding box center [359, 125] width 65 height 9
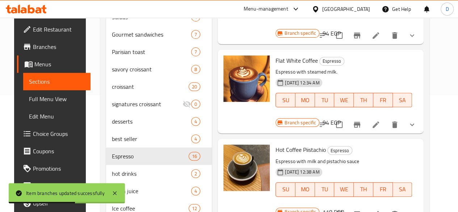
scroll to position [474, 0]
click at [362, 209] on icon "Branch-specific-item" at bounding box center [357, 213] width 9 height 9
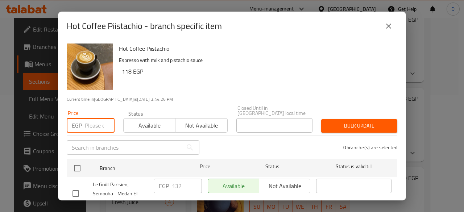
click at [90, 118] on input "number" at bounding box center [100, 125] width 30 height 14
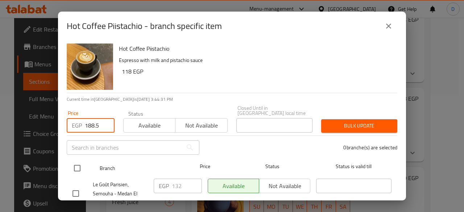
type input "188.5"
click at [75, 164] on input "checkbox" at bounding box center [77, 168] width 15 height 15
checkbox input "true"
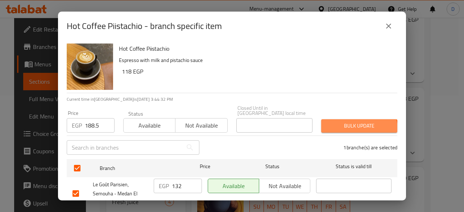
click at [342, 127] on button "Bulk update" at bounding box center [359, 125] width 76 height 13
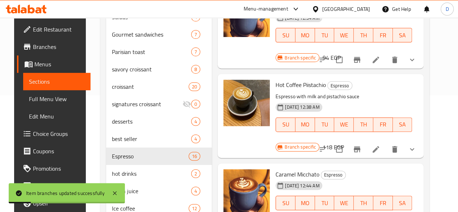
scroll to position [540, 0]
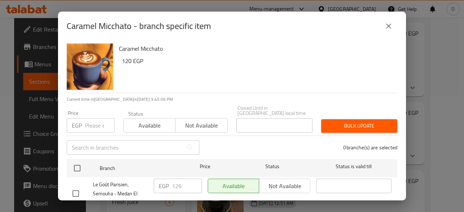
click at [94, 121] on input "number" at bounding box center [100, 125] width 30 height 14
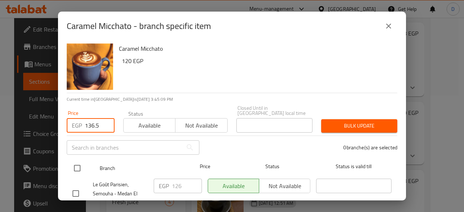
type input "136.5"
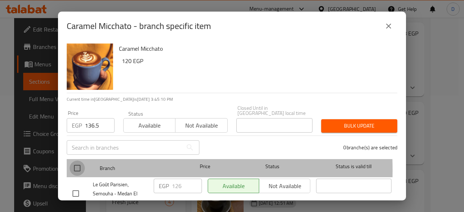
click at [79, 165] on input "checkbox" at bounding box center [77, 168] width 15 height 15
checkbox input "true"
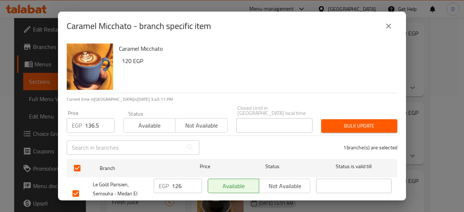
click at [357, 115] on div "Bulk update" at bounding box center [359, 126] width 85 height 22
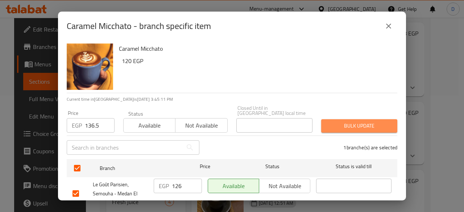
click at [358, 121] on span "Bulk update" at bounding box center [359, 125] width 65 height 9
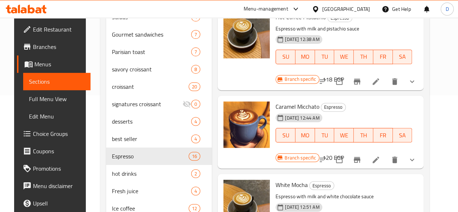
scroll to position [607, 0]
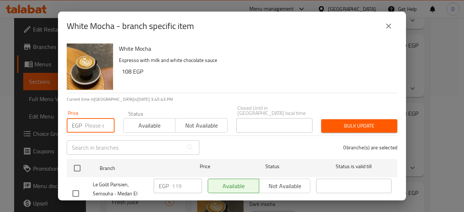
click at [87, 118] on input "number" at bounding box center [100, 125] width 30 height 14
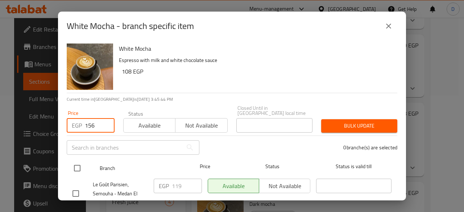
type input "156"
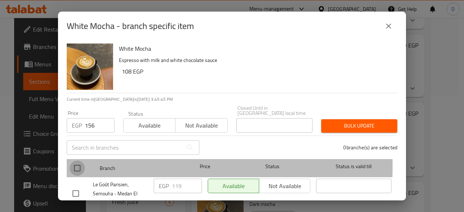
click at [75, 161] on input "checkbox" at bounding box center [77, 168] width 15 height 15
checkbox input "true"
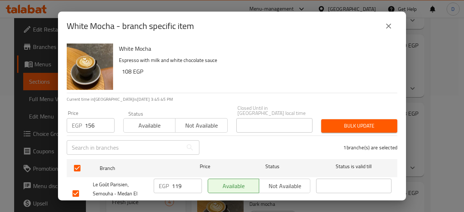
click at [362, 126] on button "Bulk update" at bounding box center [359, 125] width 76 height 13
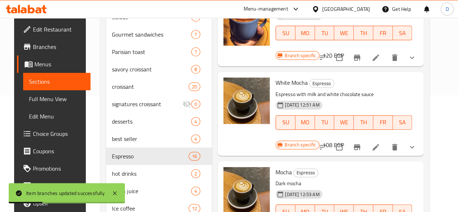
scroll to position [709, 0]
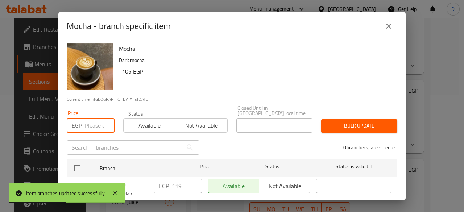
click at [86, 118] on input "number" at bounding box center [100, 125] width 30 height 14
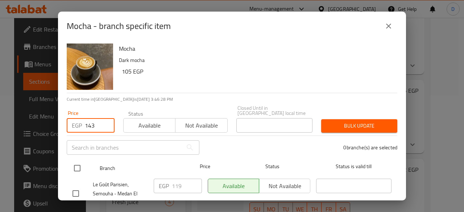
type input "143"
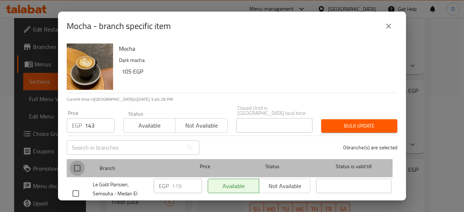
click at [82, 162] on input "checkbox" at bounding box center [77, 168] width 15 height 15
checkbox input "true"
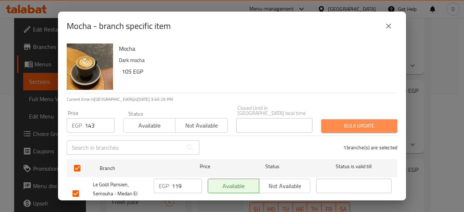
click at [353, 125] on span "Bulk update" at bounding box center [359, 125] width 65 height 9
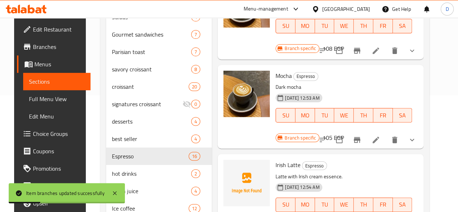
scroll to position [806, 0]
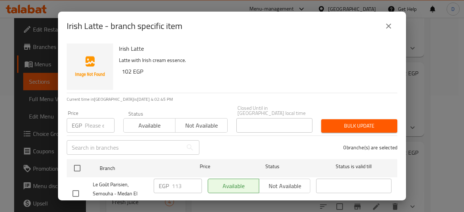
click at [383, 26] on button "close" at bounding box center [388, 25] width 17 height 17
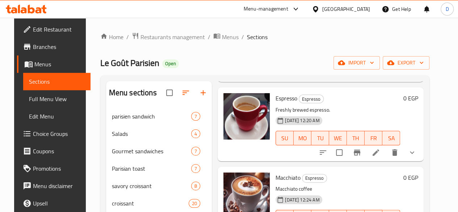
scroll to position [123, 0]
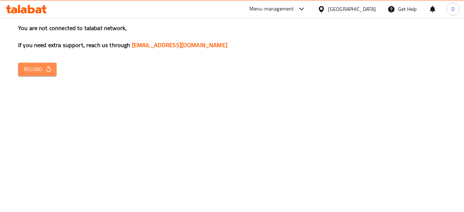
click at [32, 67] on span "Reload" at bounding box center [37, 69] width 27 height 9
click at [41, 66] on span "Reload" at bounding box center [37, 69] width 27 height 9
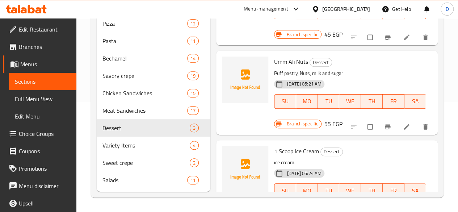
scroll to position [121, 0]
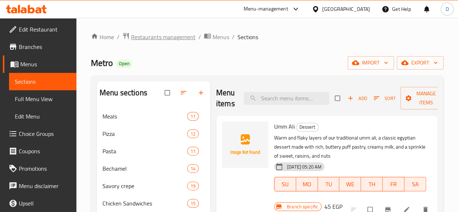
click at [166, 37] on span "Restaurants management" at bounding box center [163, 37] width 65 height 9
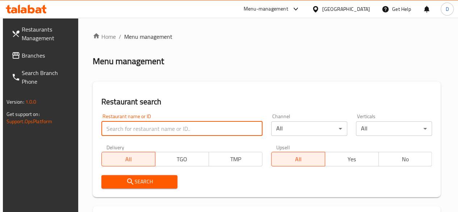
click at [130, 125] on input "search" at bounding box center [181, 128] width 161 height 14
paste input "Sandwiche elmamone"
click button "Search" at bounding box center [139, 181] width 76 height 13
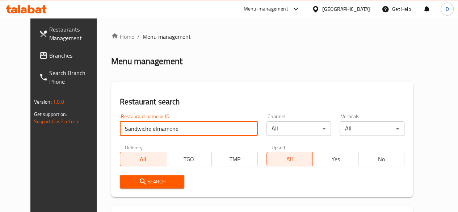
scroll to position [92, 0]
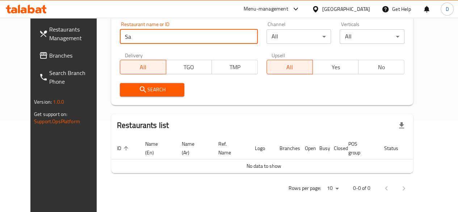
type input "S"
type input "ساندوتس المأمون"
click button "Search" at bounding box center [152, 89] width 65 height 13
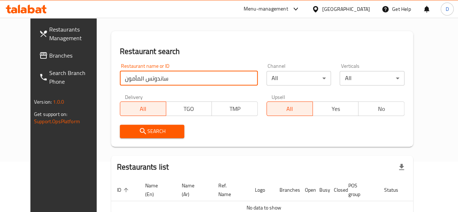
scroll to position [50, 0]
click at [167, 78] on input "ساندوتس المأمون" at bounding box center [189, 78] width 138 height 14
paste input "652421"
type input "652421"
click button "Search" at bounding box center [152, 131] width 65 height 13
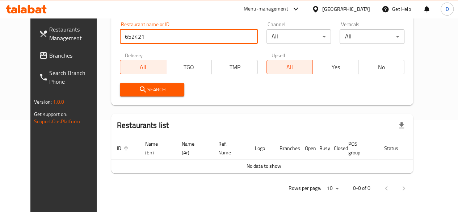
scroll to position [0, 0]
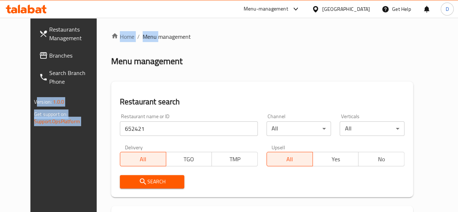
drag, startPoint x: 140, startPoint y: 39, endPoint x: 36, endPoint y: 51, distance: 104.4
click at [36, 51] on div "Restaurants Management Branches Search Branch Phone Version: 1.0.0 Get support …" at bounding box center [229, 161] width 398 height 287
click at [49, 51] on span "Branches" at bounding box center [75, 55] width 52 height 9
